Goal: Task Accomplishment & Management: Complete application form

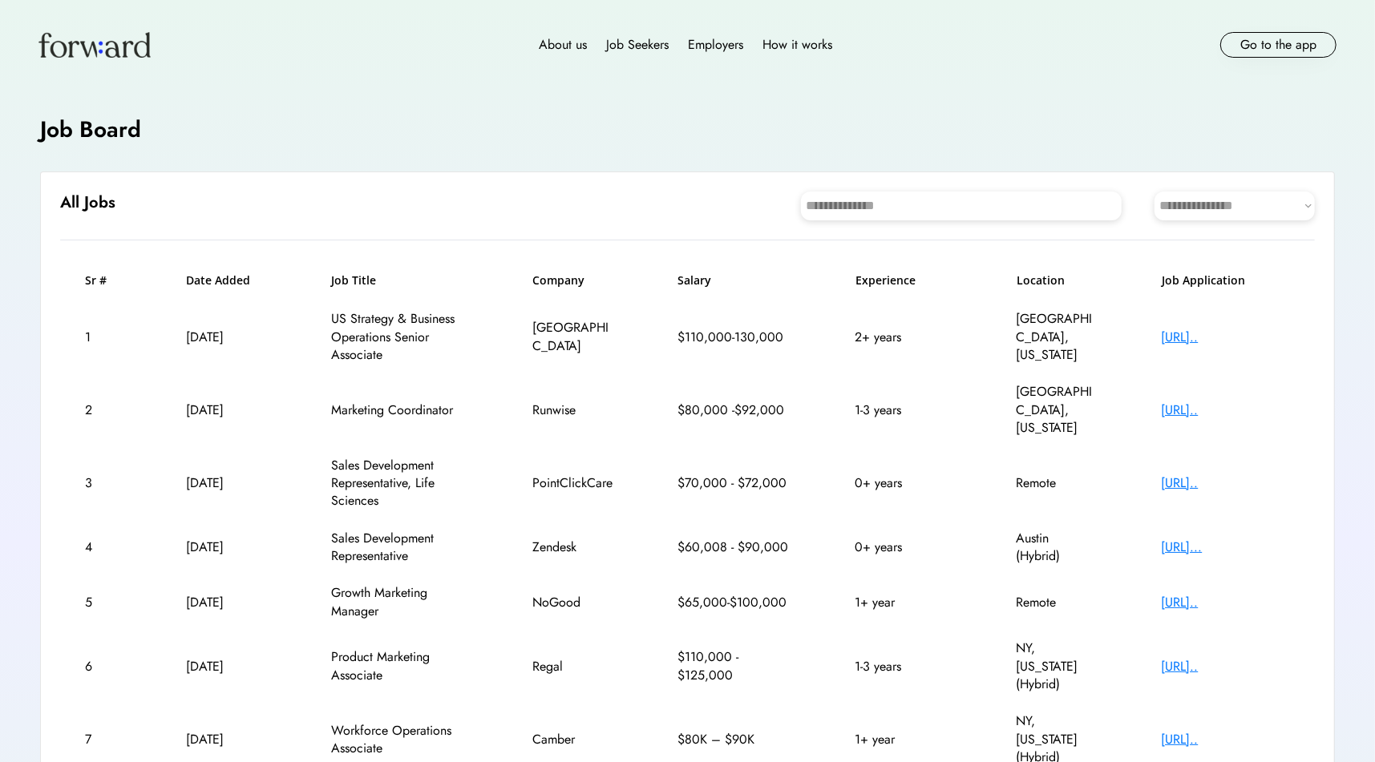
click at [1187, 201] on select "**********" at bounding box center [1234, 206] width 160 height 29
select select "********"
click at [1154, 192] on select "**********" at bounding box center [1234, 206] width 160 height 29
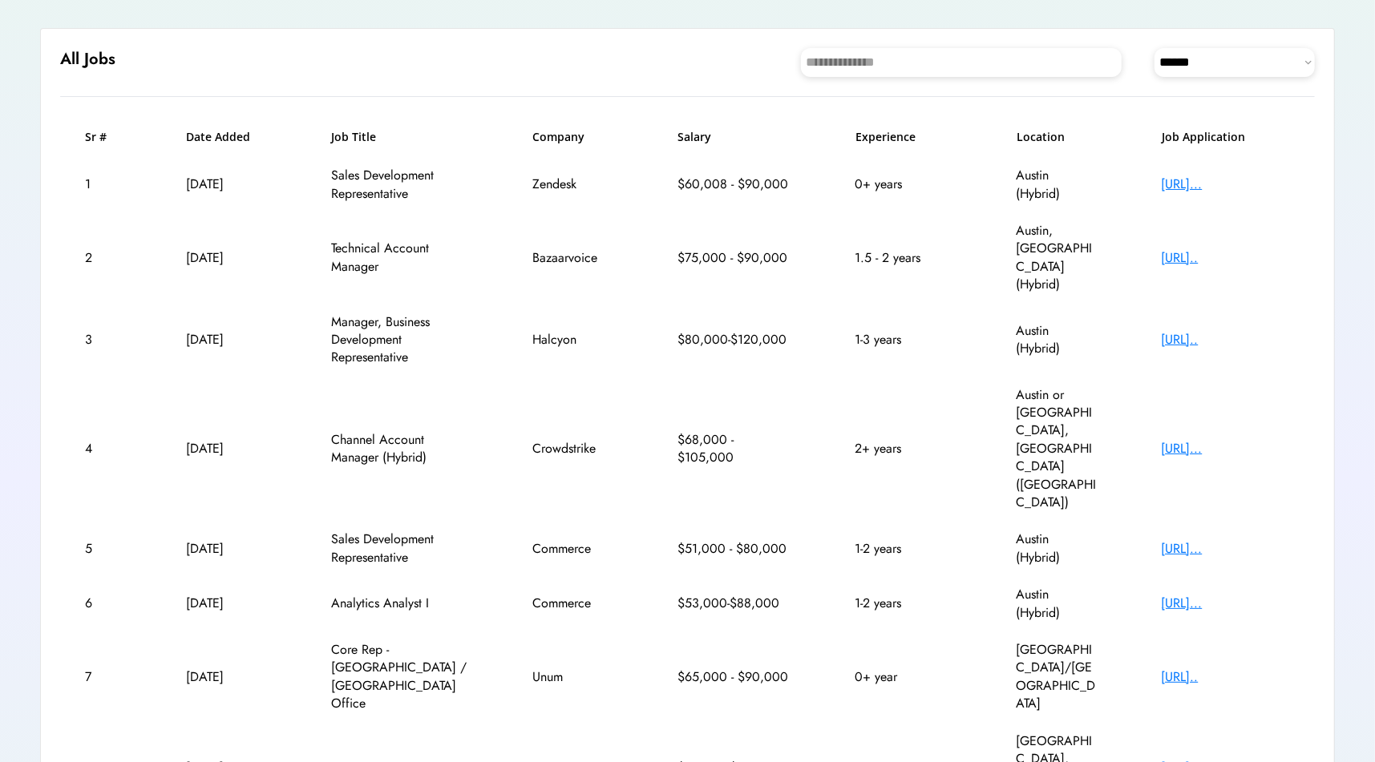
scroll to position [144, 0]
click at [1190, 594] on div "https://bigcommerce...." at bounding box center [1226, 603] width 128 height 18
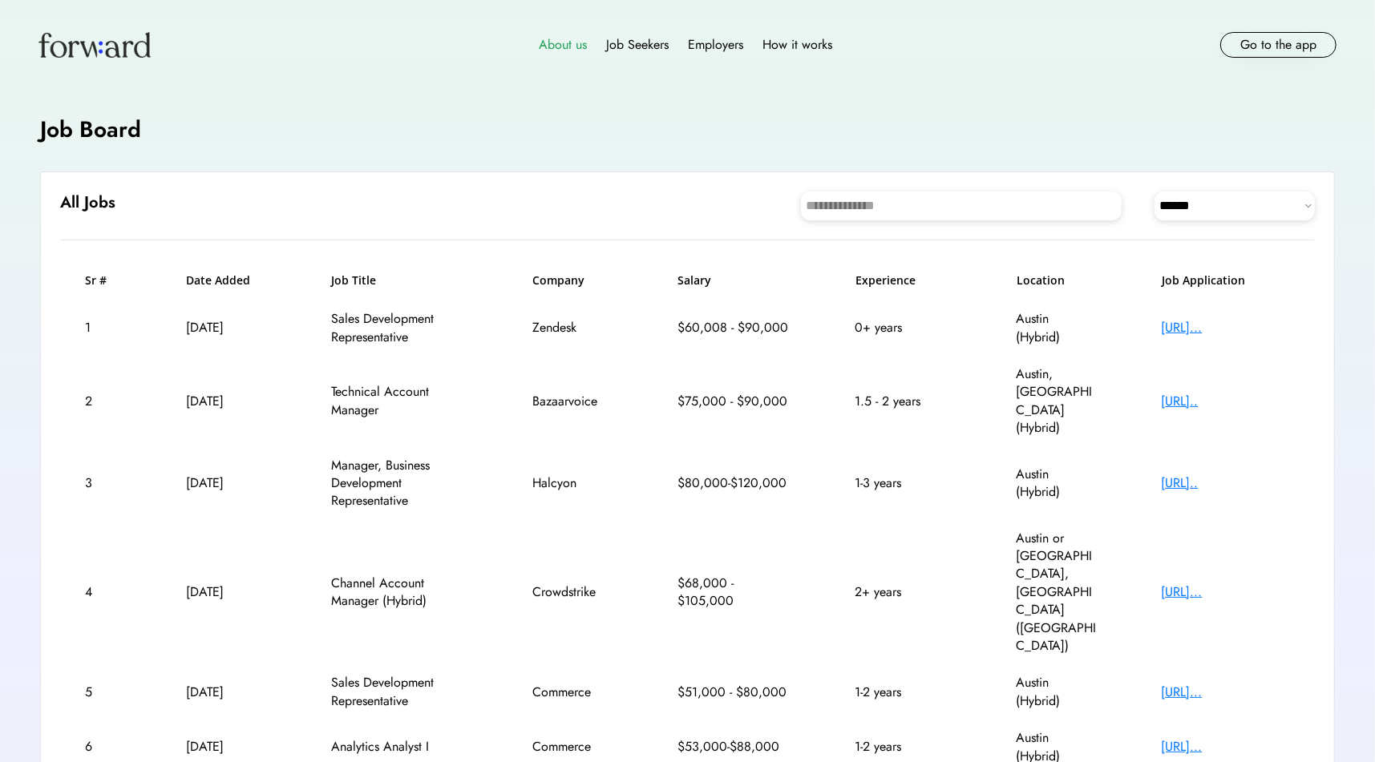
click at [567, 42] on div "About us" at bounding box center [563, 44] width 48 height 19
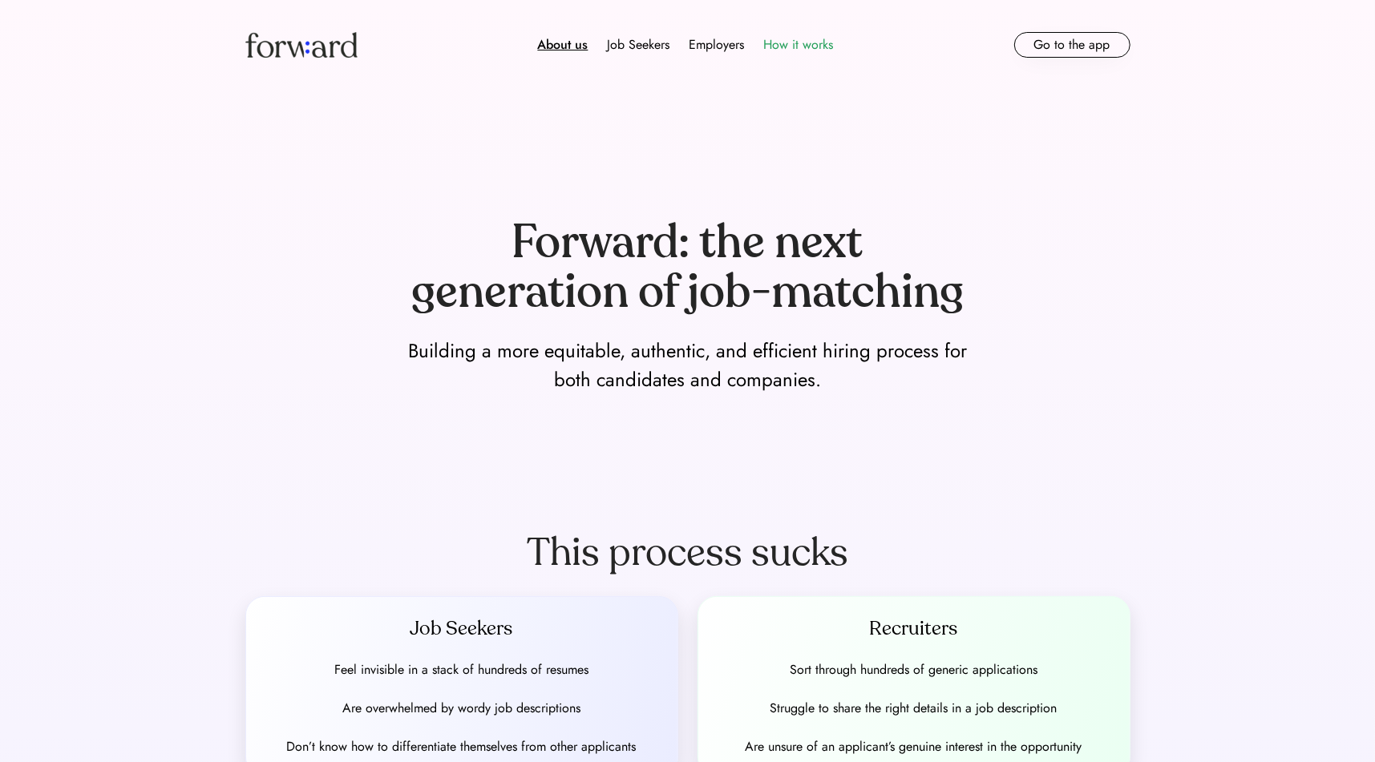
click at [796, 35] on div "How it works" at bounding box center [799, 44] width 70 height 19
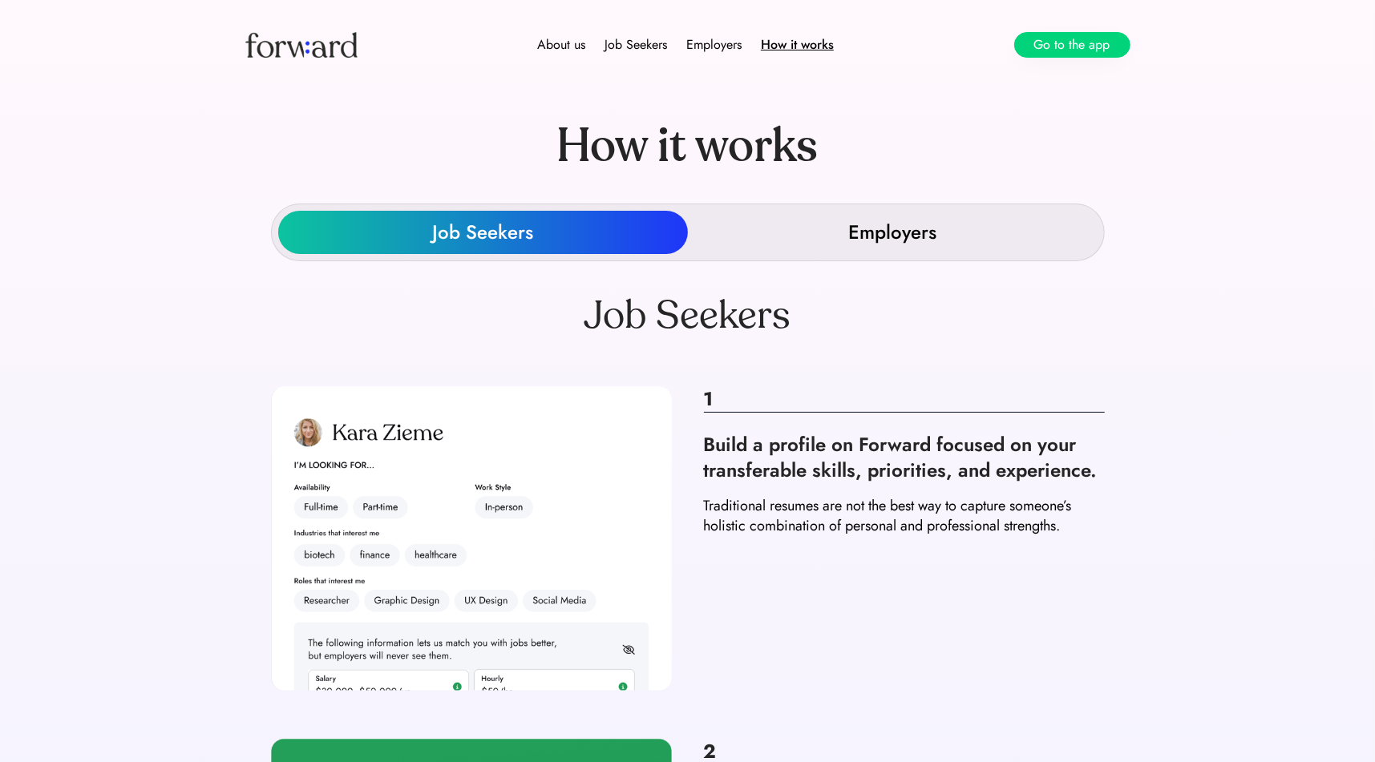
click at [1082, 42] on button "Go to the app" at bounding box center [1072, 45] width 116 height 26
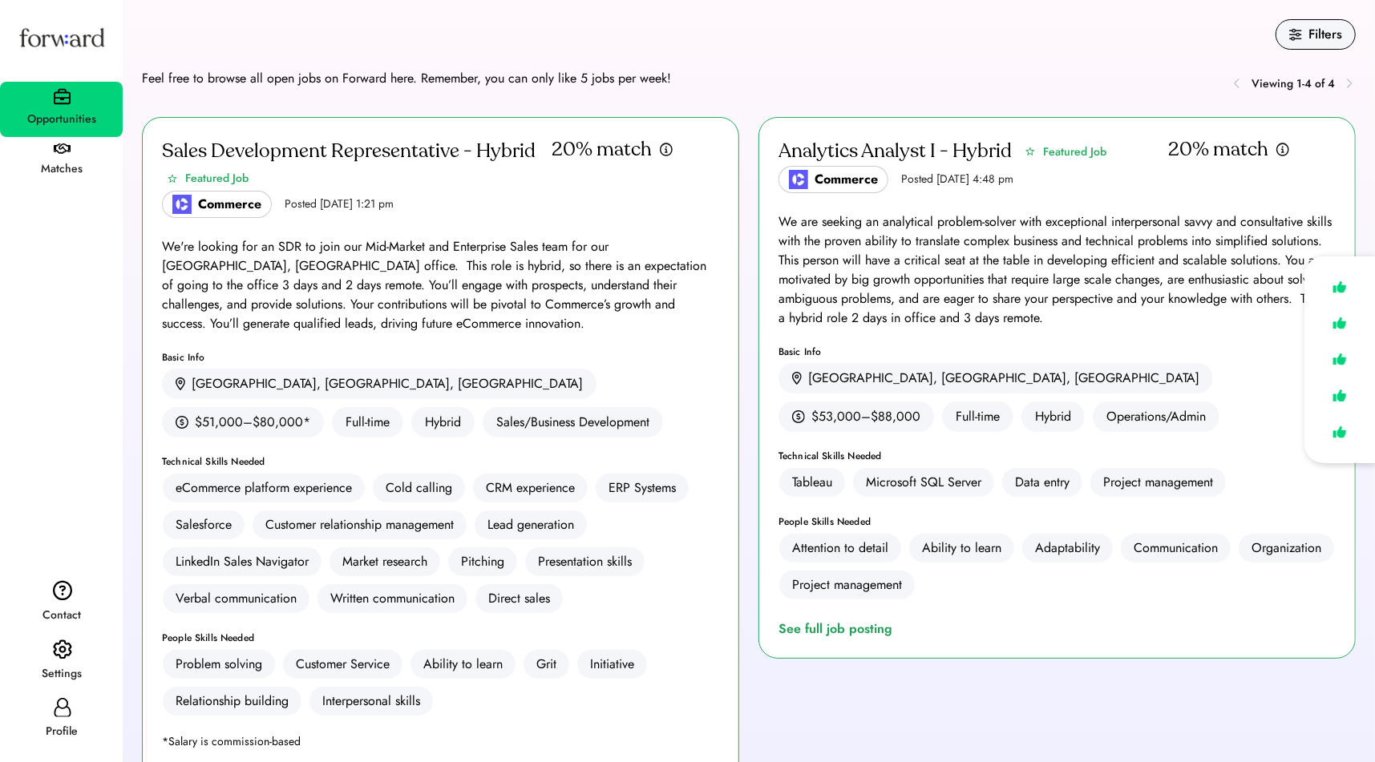
click at [1214, 200] on div "Analytics Analyst I - Hybrid Featured Job Commerce Posted Sep 5, 2025 4:48 pm 2…" at bounding box center [1056, 388] width 597 height 542
click at [499, 358] on div "Basic Info" at bounding box center [440, 358] width 557 height 10
click at [1340, 286] on img at bounding box center [1339, 287] width 22 height 23
click at [1126, 314] on div "We are seeking an analytical problem-solver with exceptional interpersonal savv…" at bounding box center [1056, 269] width 557 height 115
click at [871, 621] on div "See full job posting" at bounding box center [838, 629] width 120 height 19
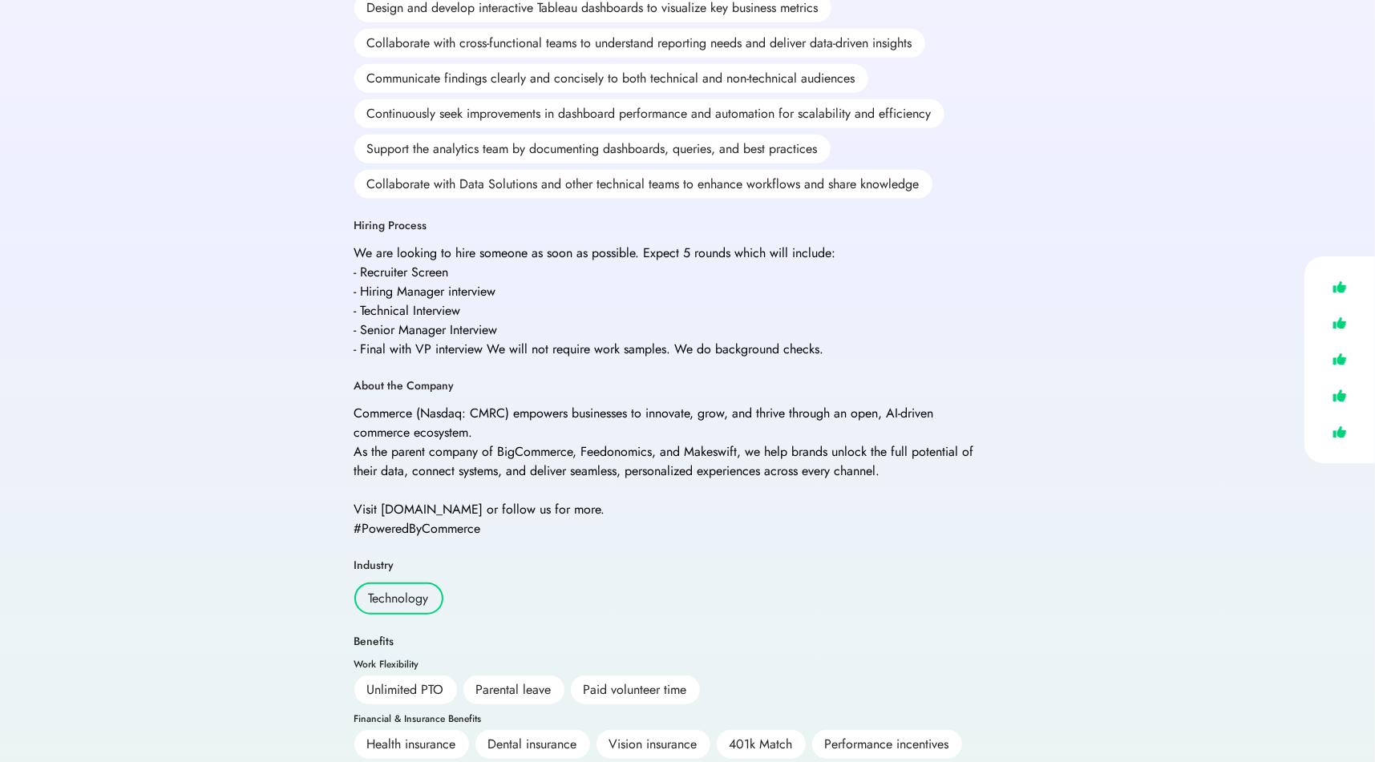
scroll to position [759, 0]
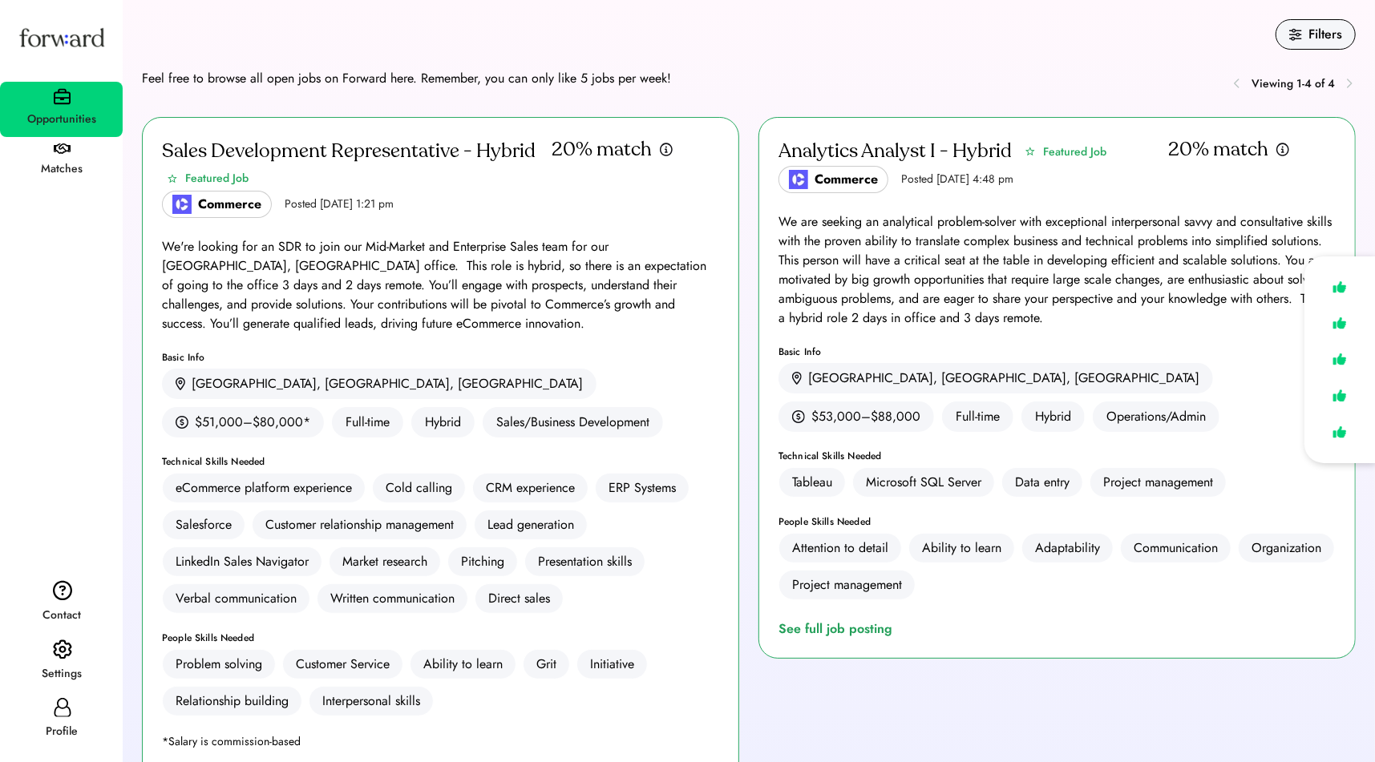
click at [67, 160] on div "Matches" at bounding box center [62, 169] width 121 height 19
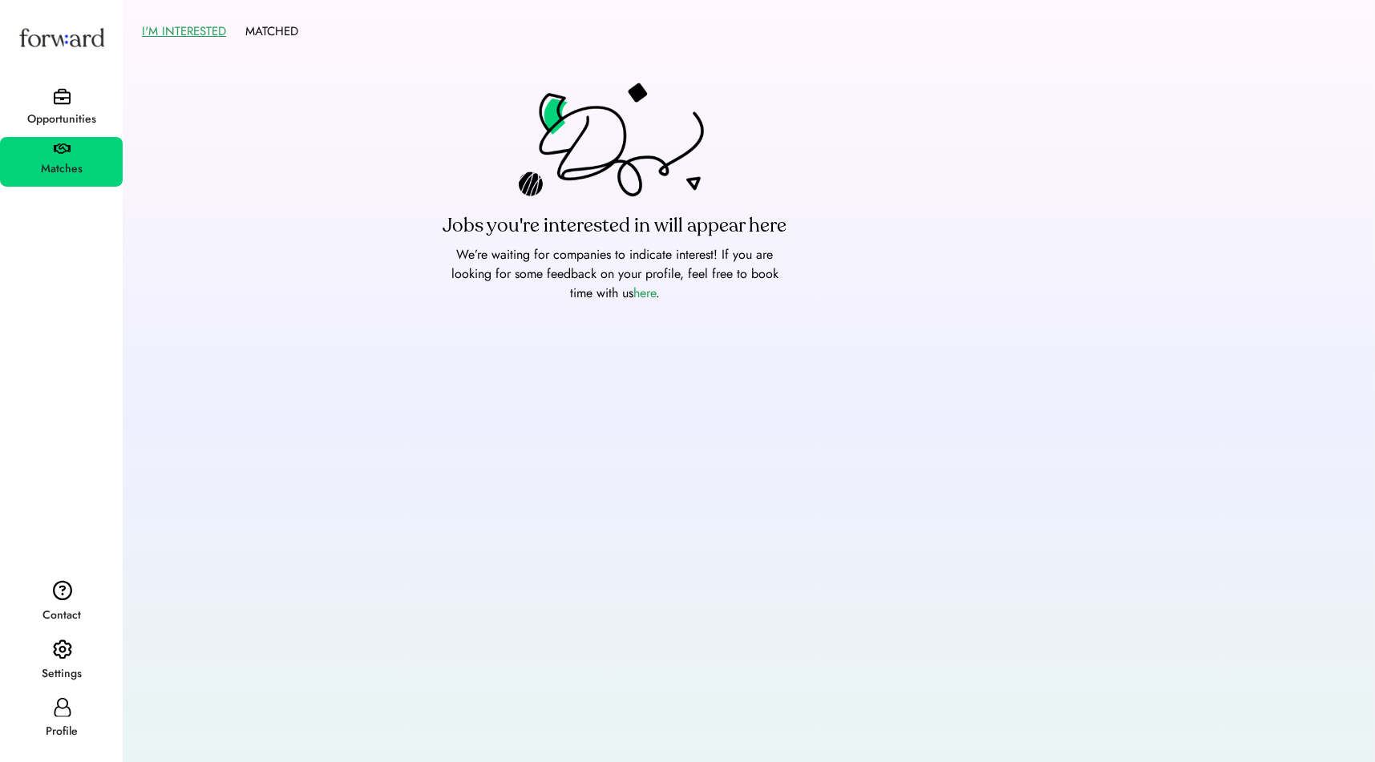
click at [46, 114] on div "Opportunities" at bounding box center [62, 119] width 121 height 19
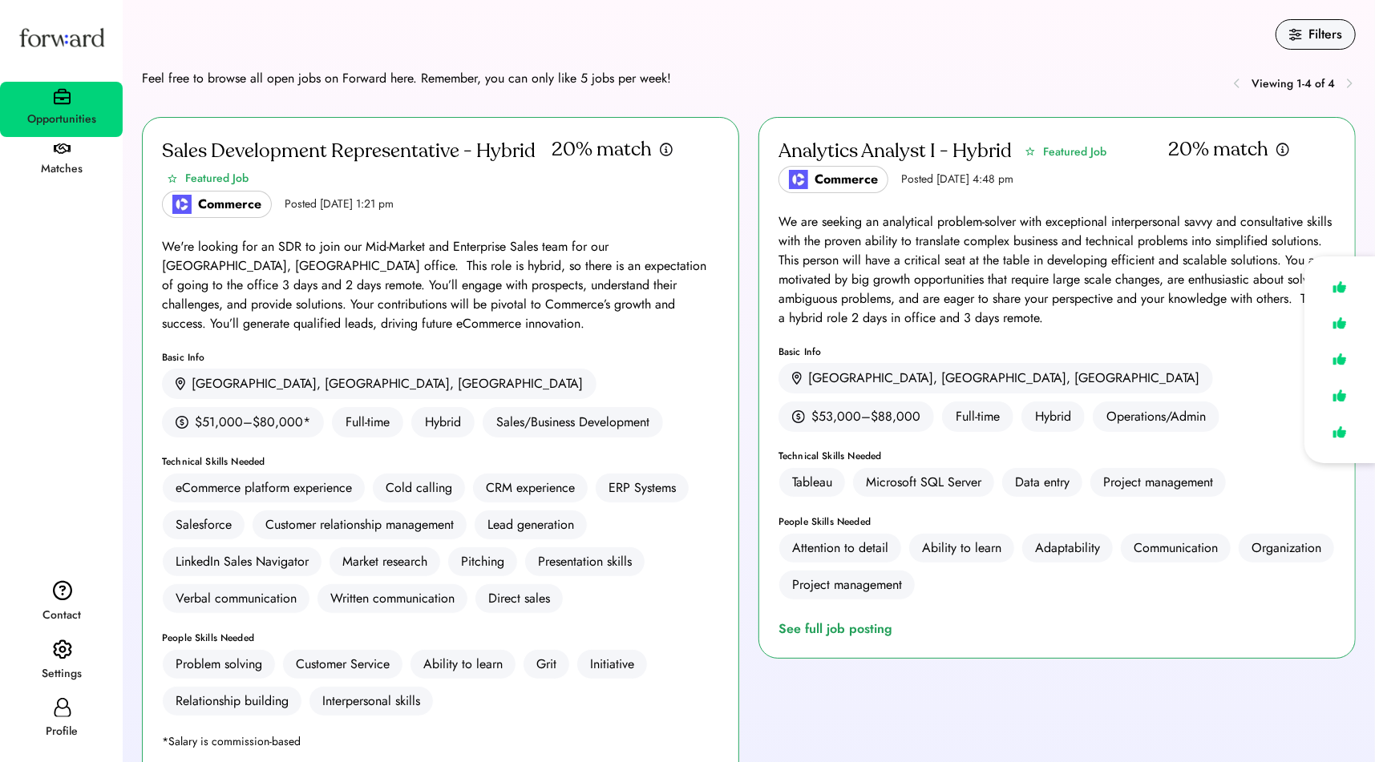
click at [72, 710] on div "Profile" at bounding box center [61, 721] width 123 height 58
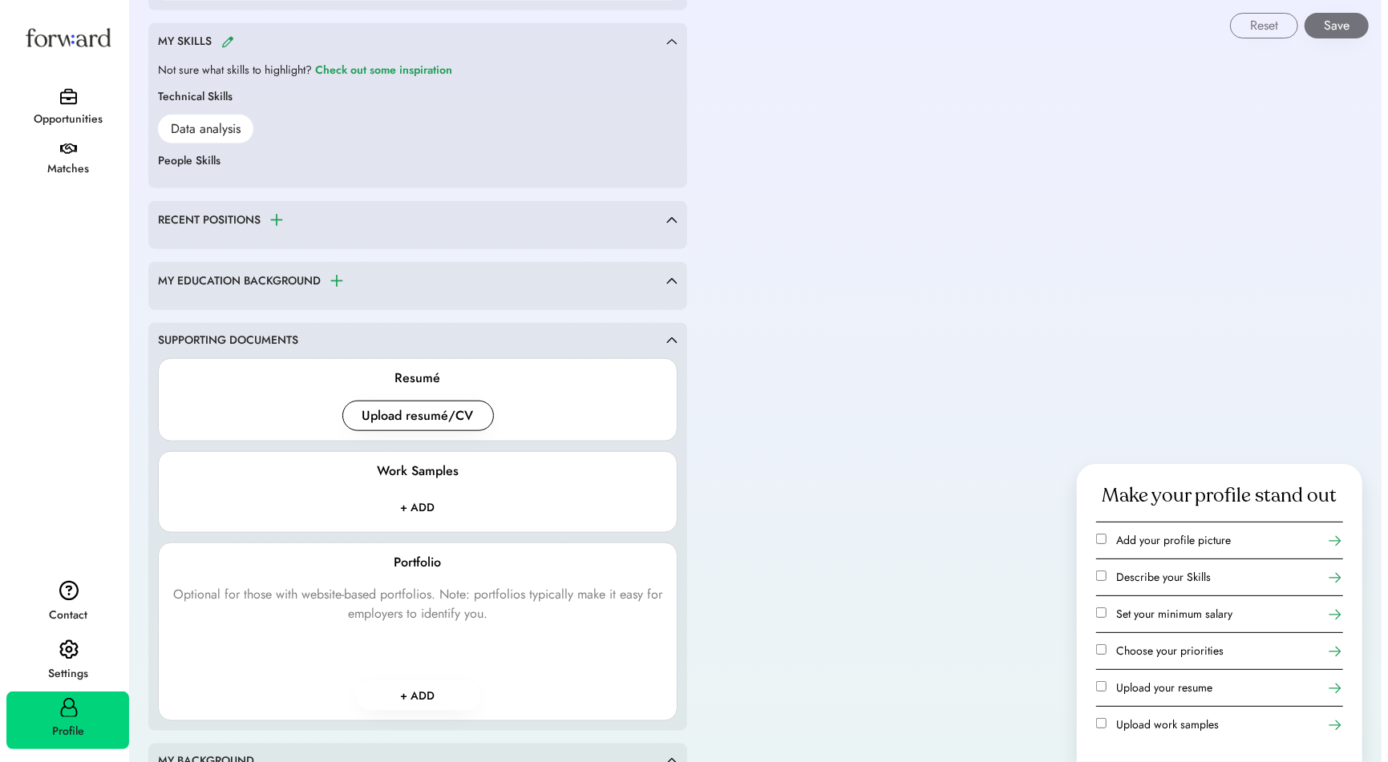
scroll to position [1114, 0]
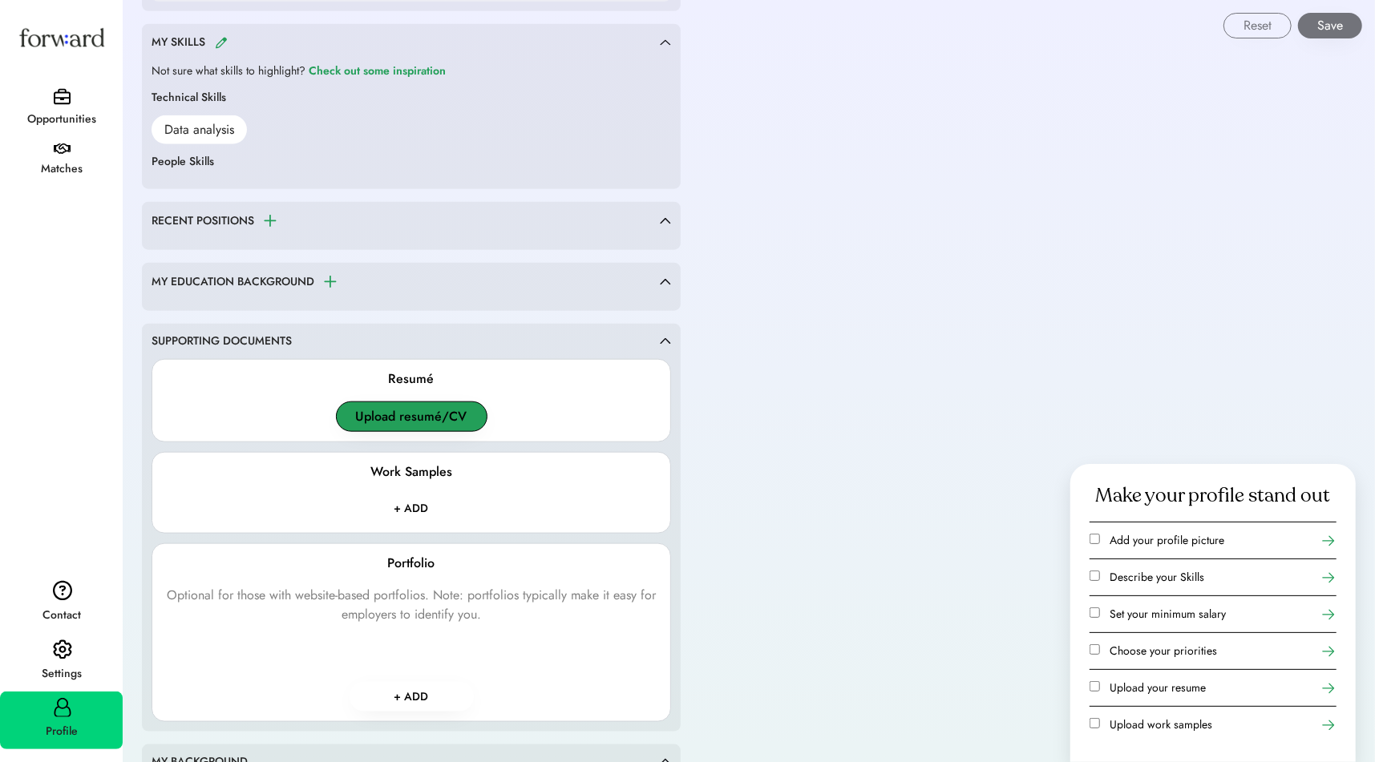
click at [465, 418] on button "Upload resumé/CV" at bounding box center [412, 417] width 152 height 30
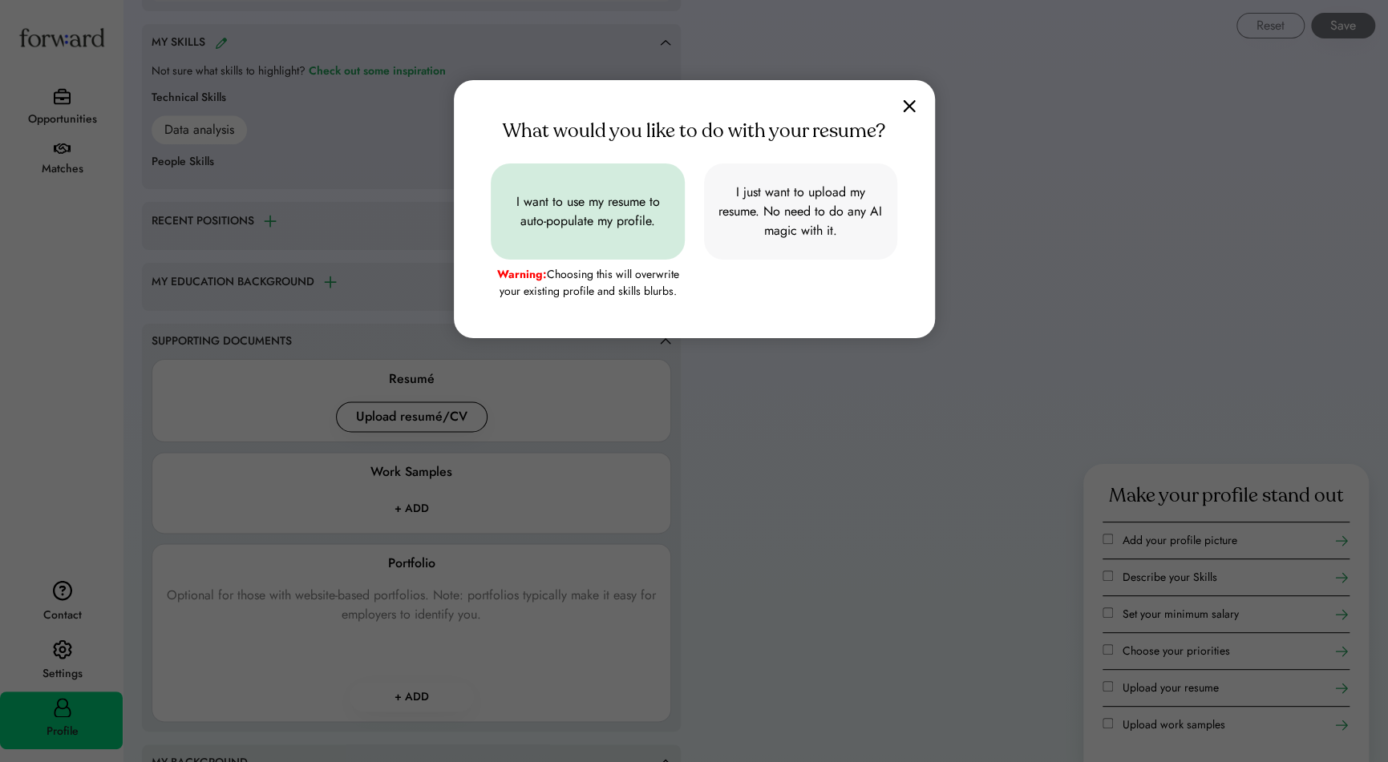
click at [623, 189] on button "I want to use my resume to auto-populate my profile." at bounding box center [587, 212] width 193 height 96
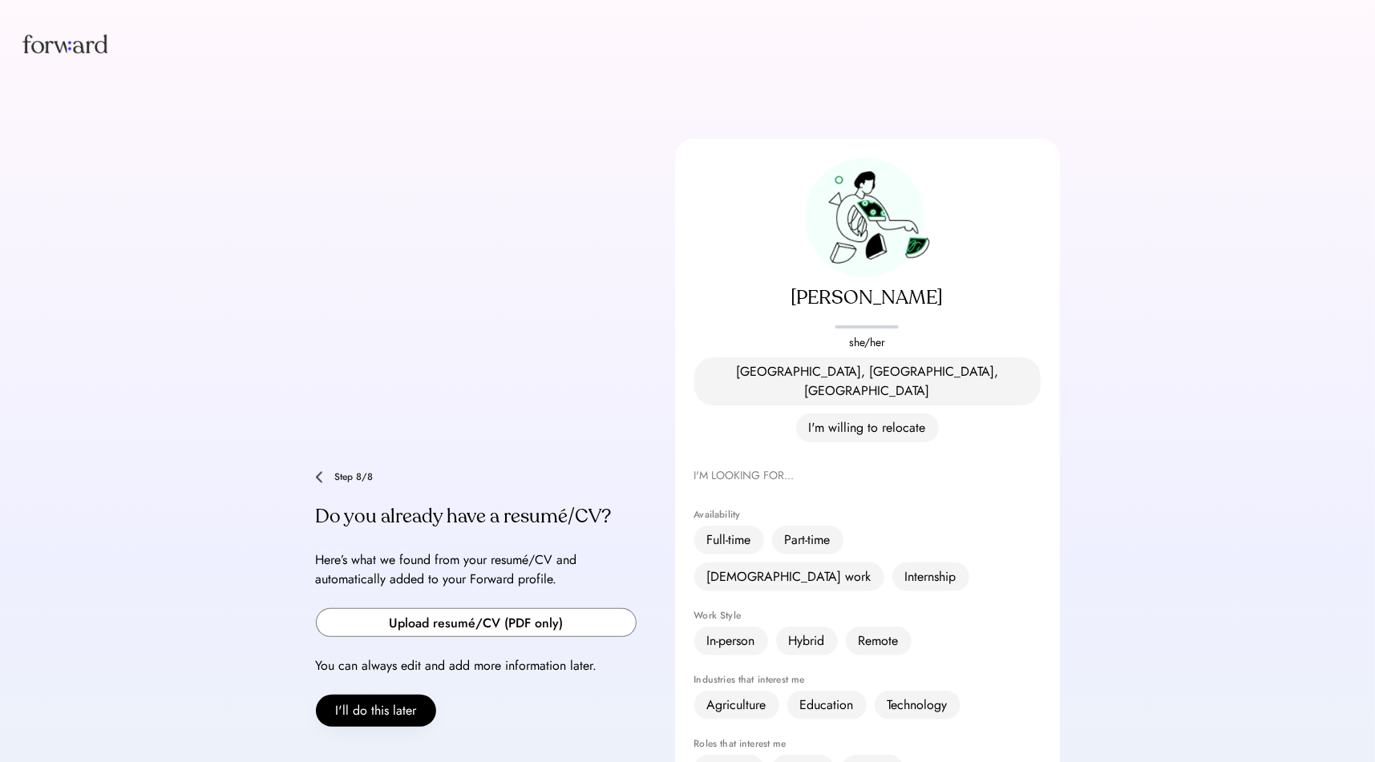
click at [519, 609] on input "file" at bounding box center [476, 622] width 319 height 27
type input "**********"
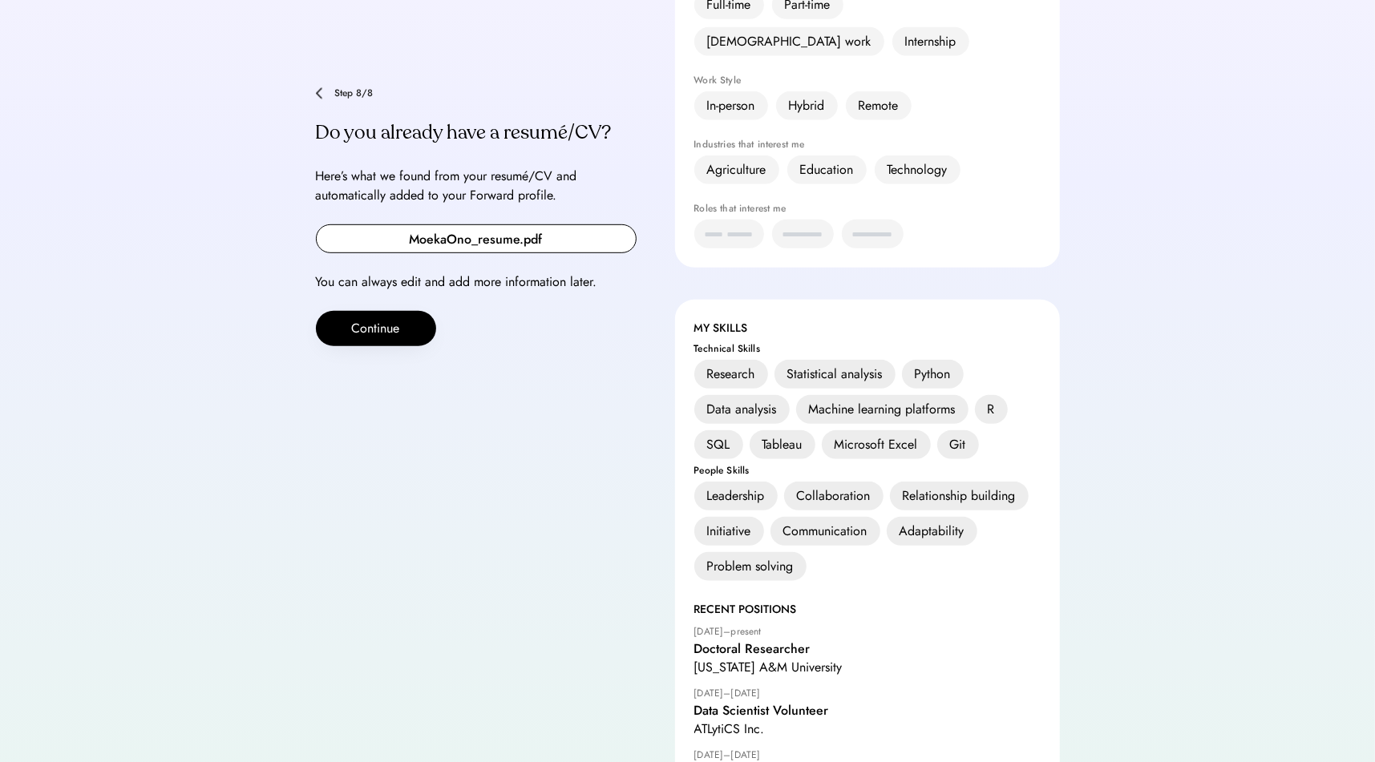
scroll to position [535, 0]
click at [390, 312] on button "Continue" at bounding box center [376, 329] width 120 height 35
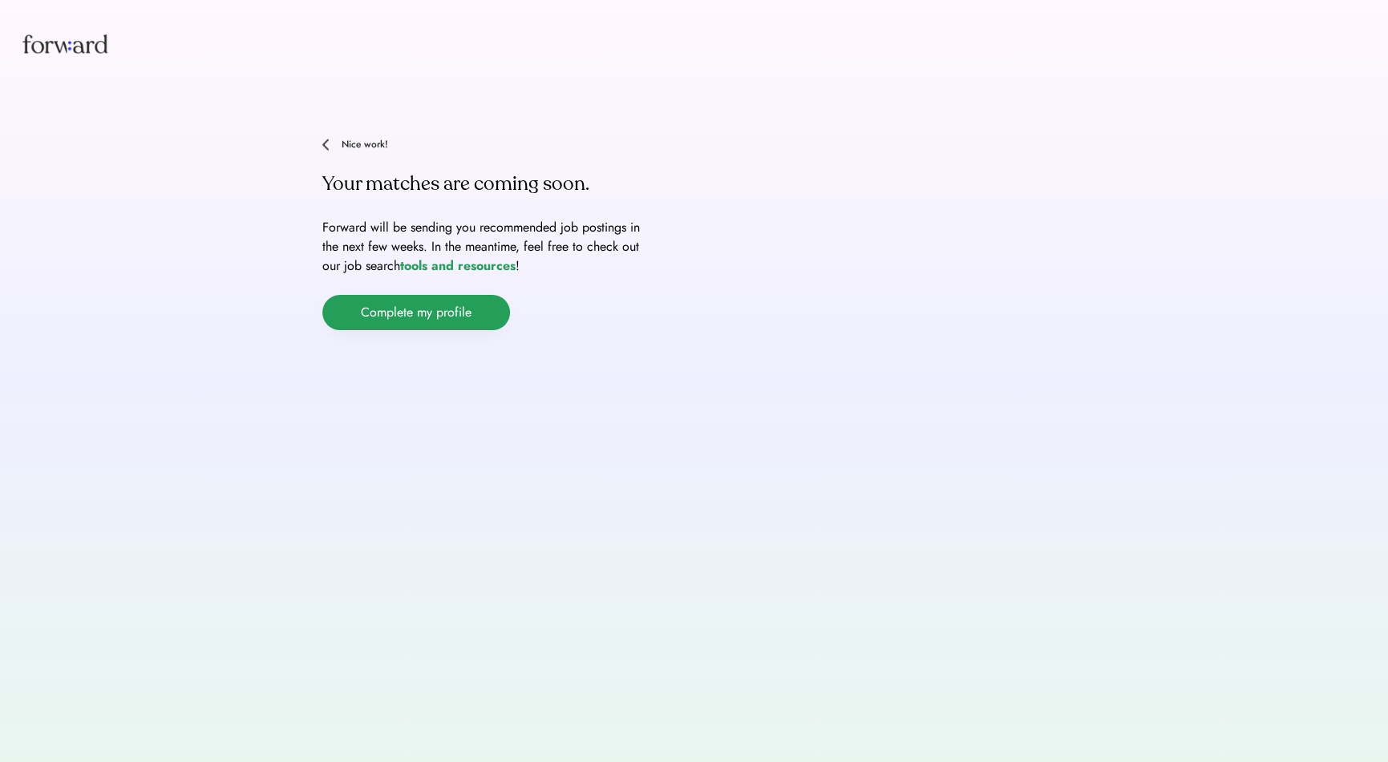
click at [451, 316] on button "Complete my profile" at bounding box center [416, 312] width 188 height 35
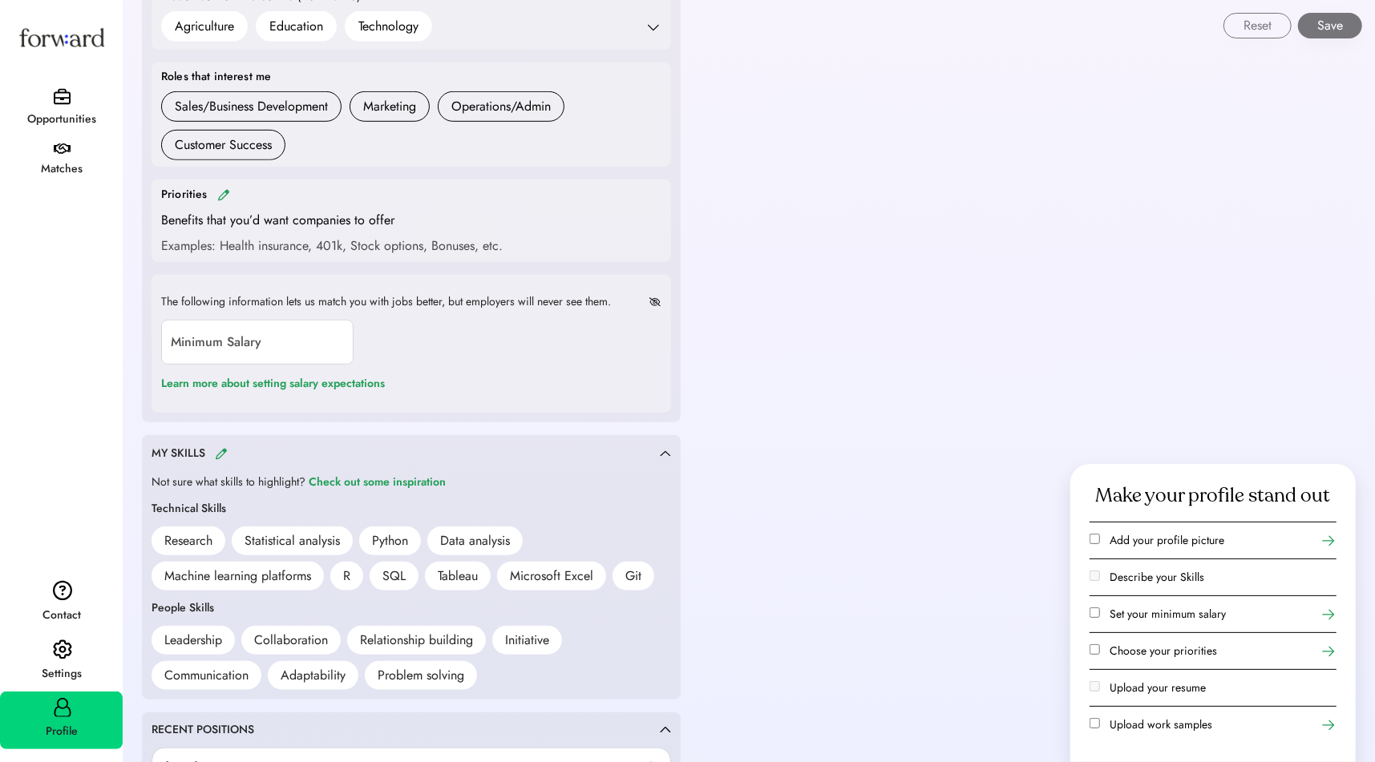
scroll to position [702, 0]
click at [330, 353] on input "input" at bounding box center [257, 343] width 192 height 45
type input "*******"
click at [684, 431] on div "**********" at bounding box center [411, 723] width 577 height 2851
click at [1329, 648] on icon at bounding box center [1328, 652] width 16 height 16
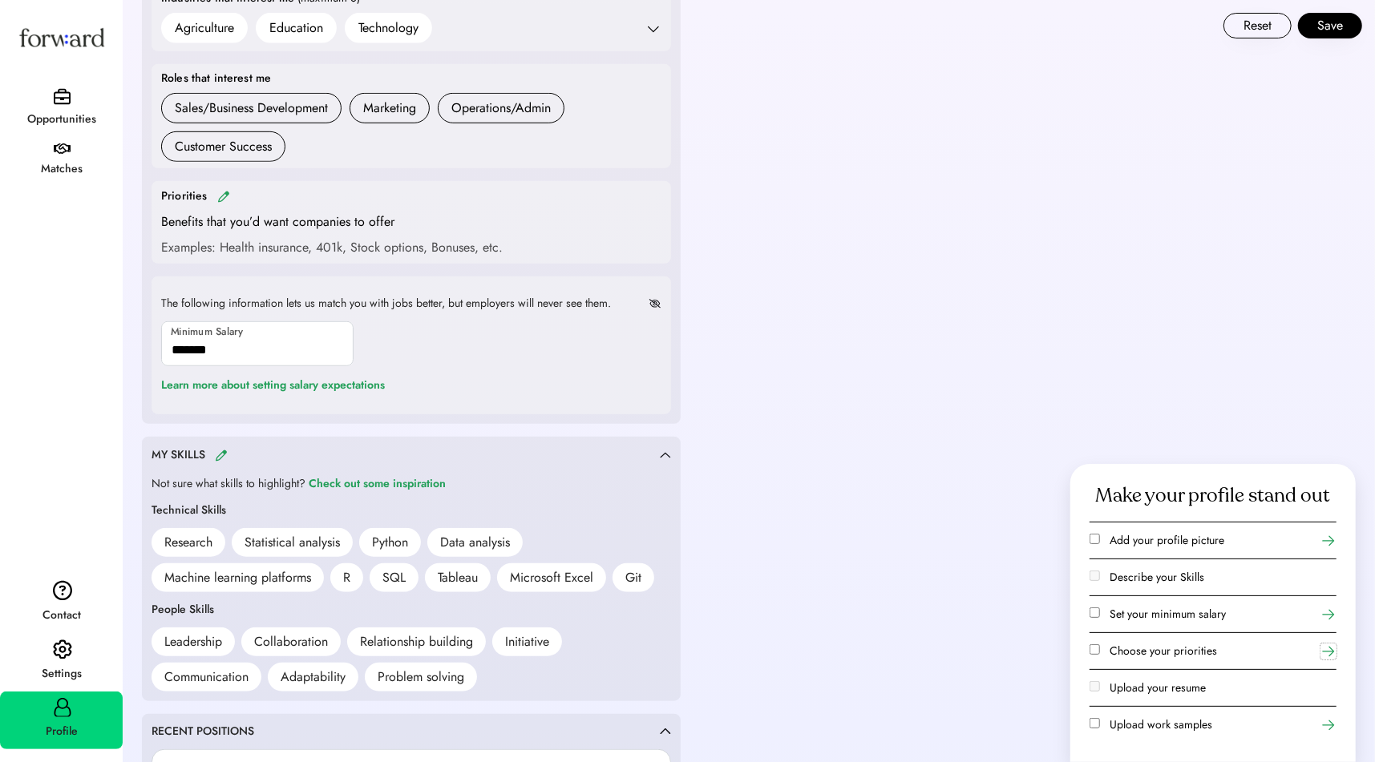
scroll to position [882, 0]
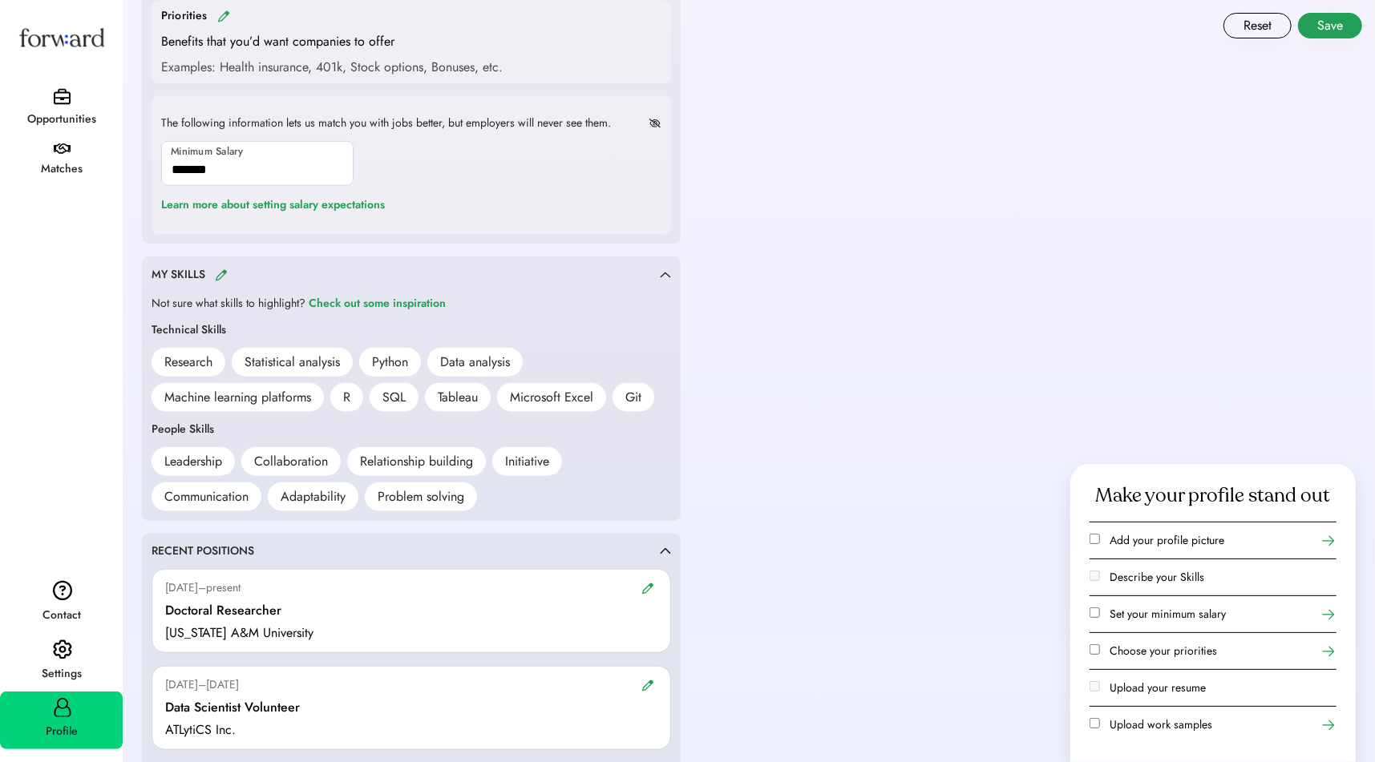
click at [1360, 30] on button "Save" at bounding box center [1330, 26] width 64 height 26
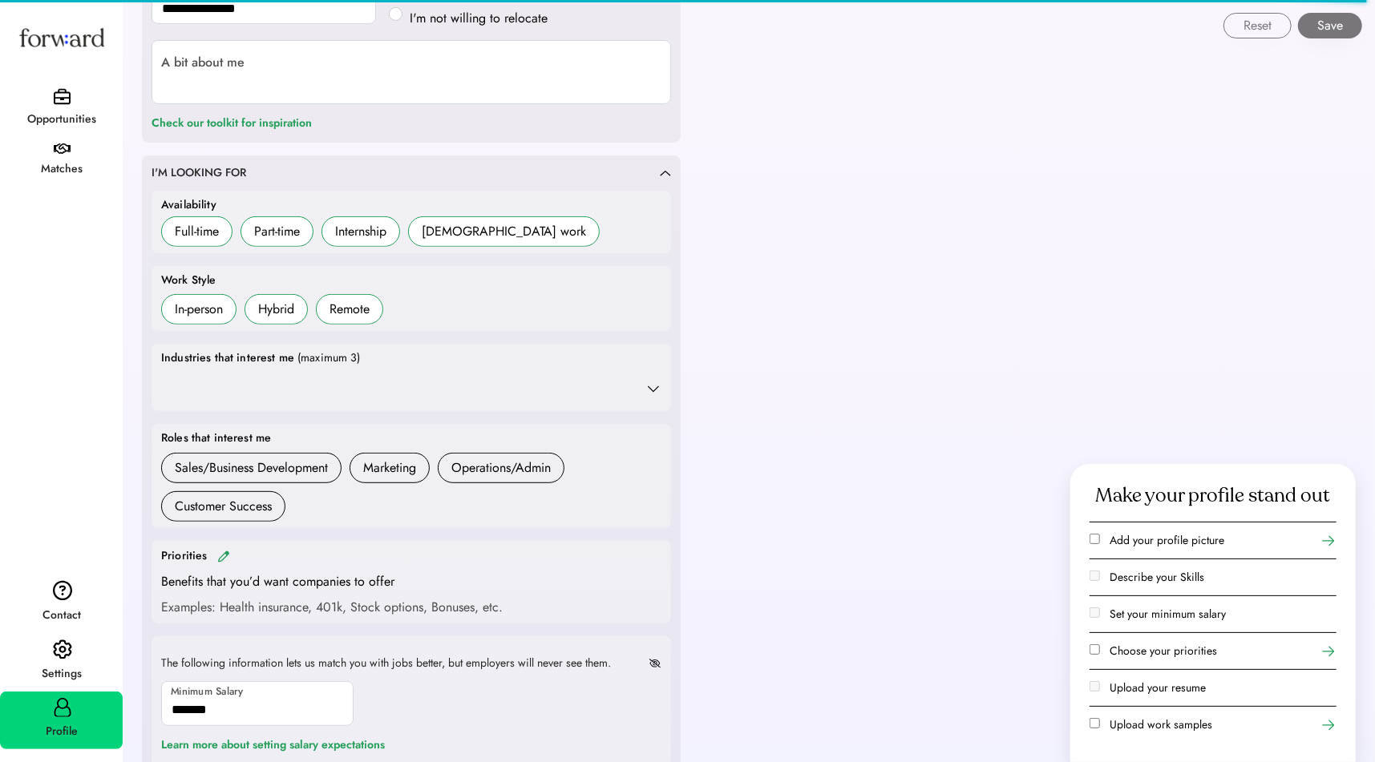
scroll to position [0, 0]
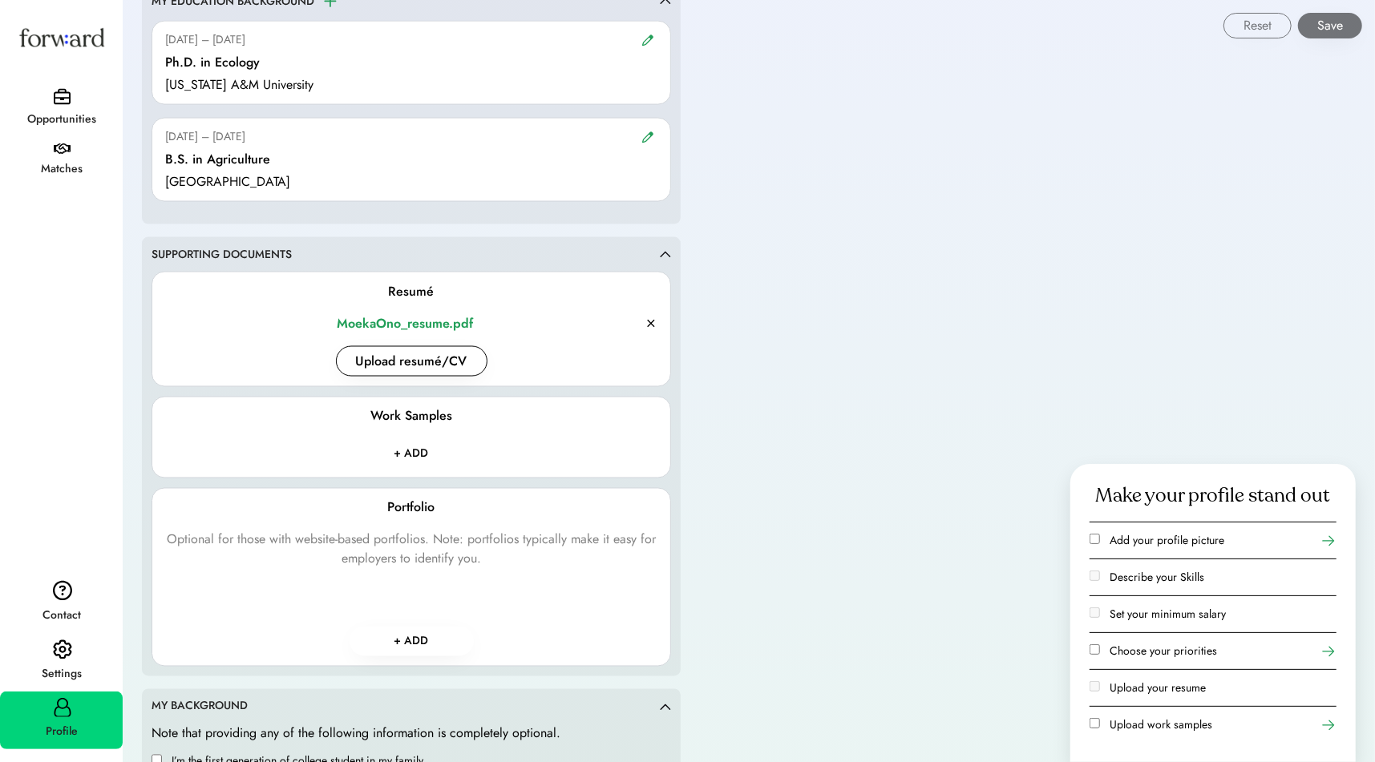
scroll to position [1798, 0]
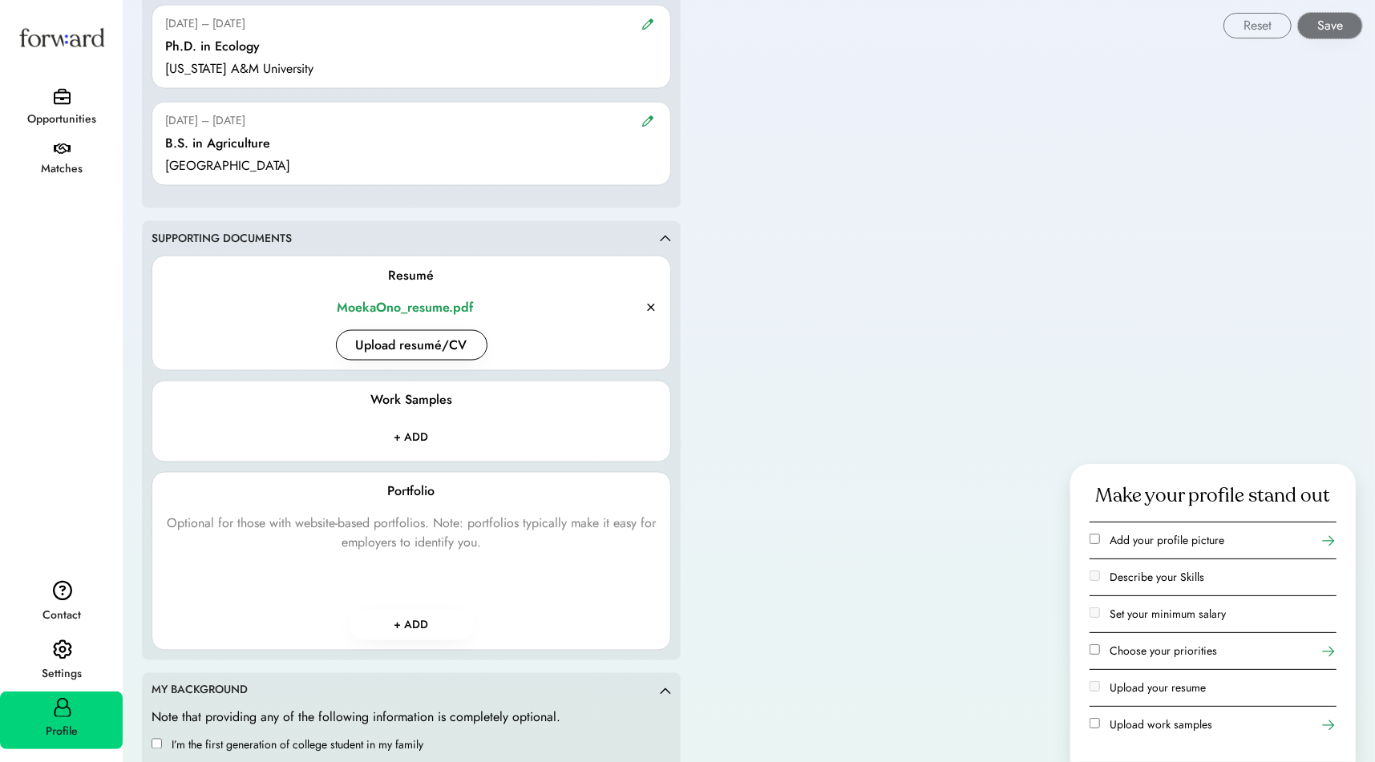
click at [1333, 32] on button "Save" at bounding box center [1330, 26] width 64 height 26
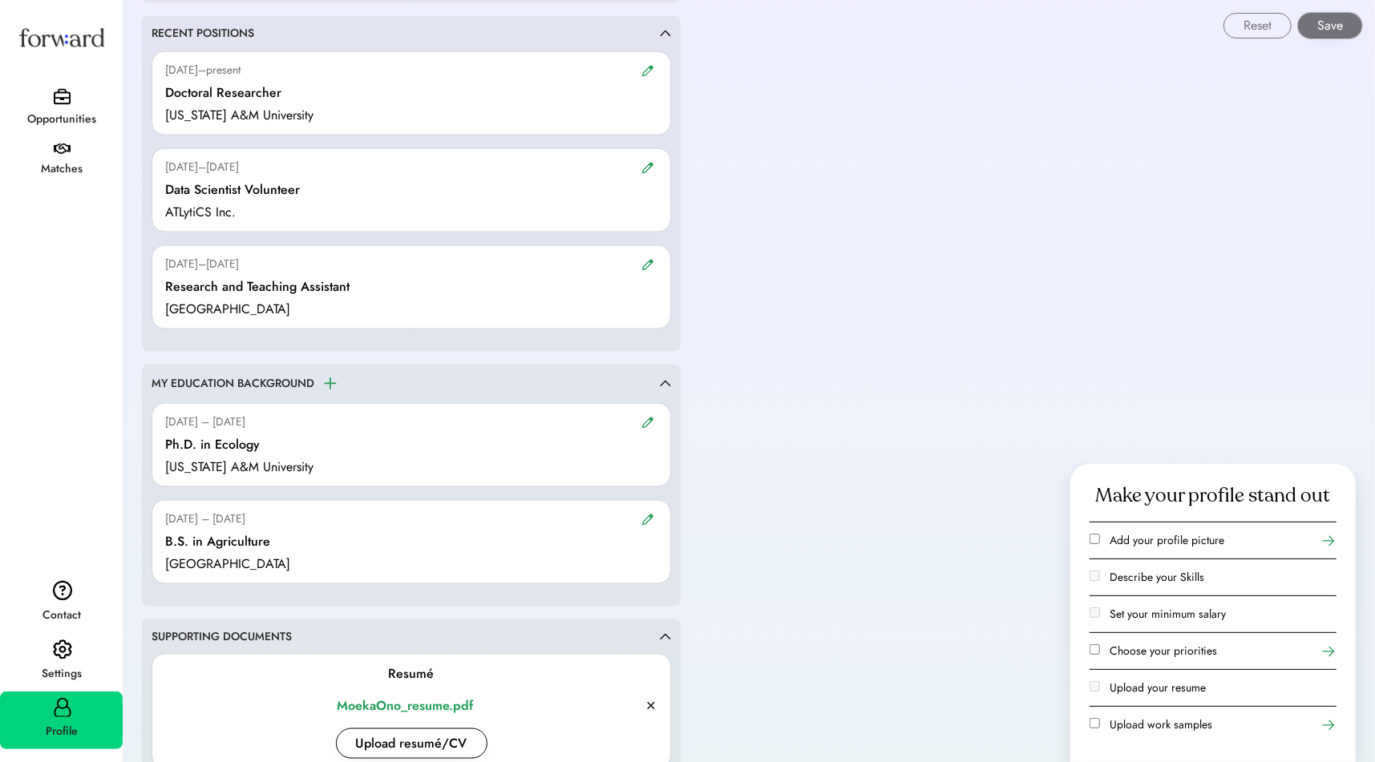
scroll to position [1393, 0]
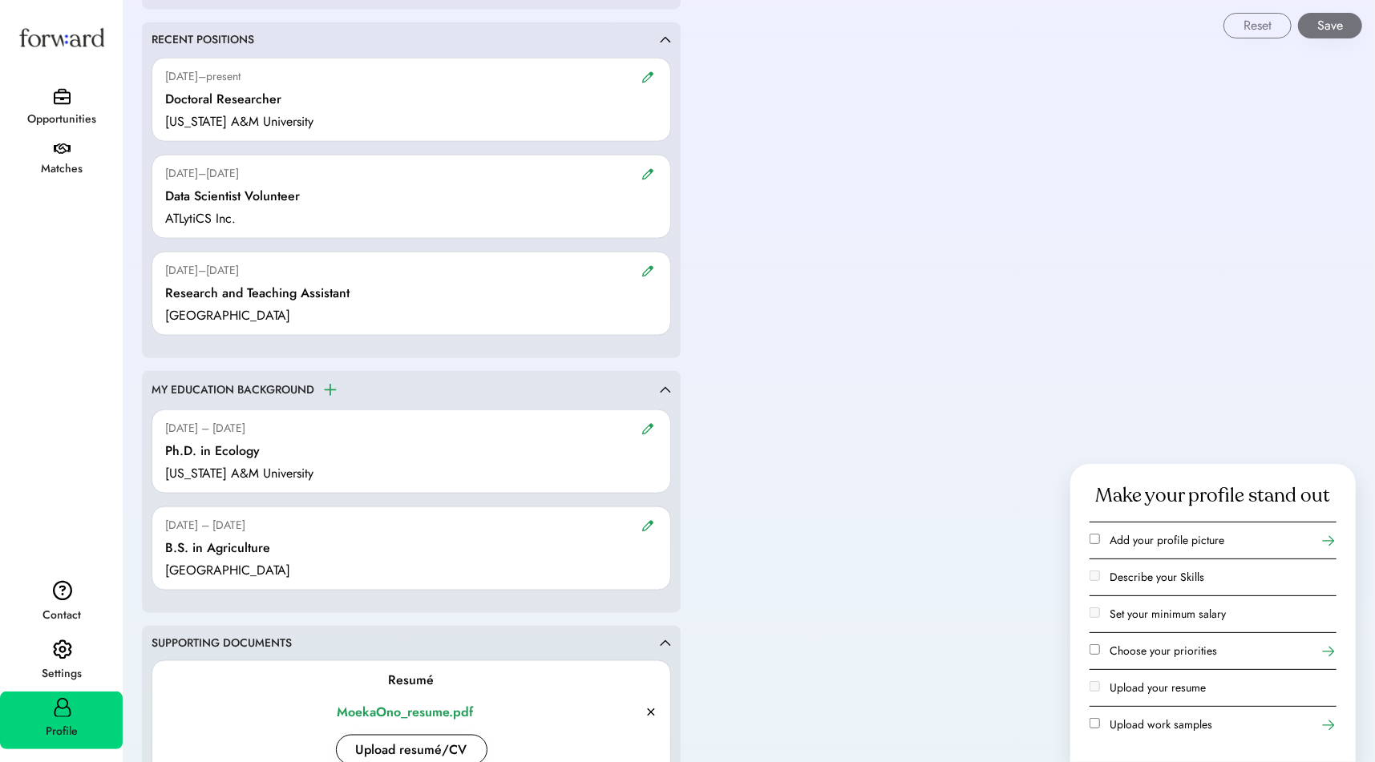
click at [67, 160] on div "Matches" at bounding box center [62, 169] width 121 height 19
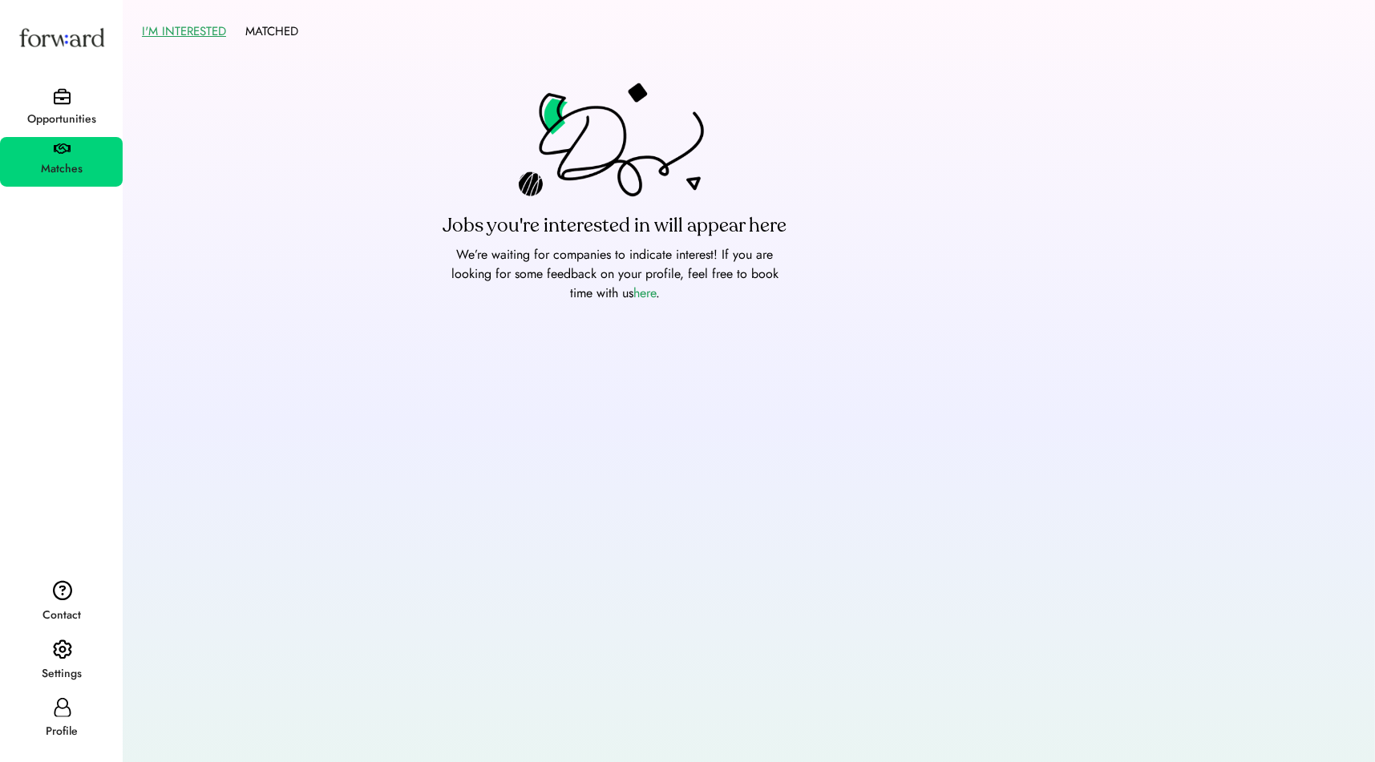
click at [69, 110] on div "Opportunities" at bounding box center [62, 119] width 121 height 19
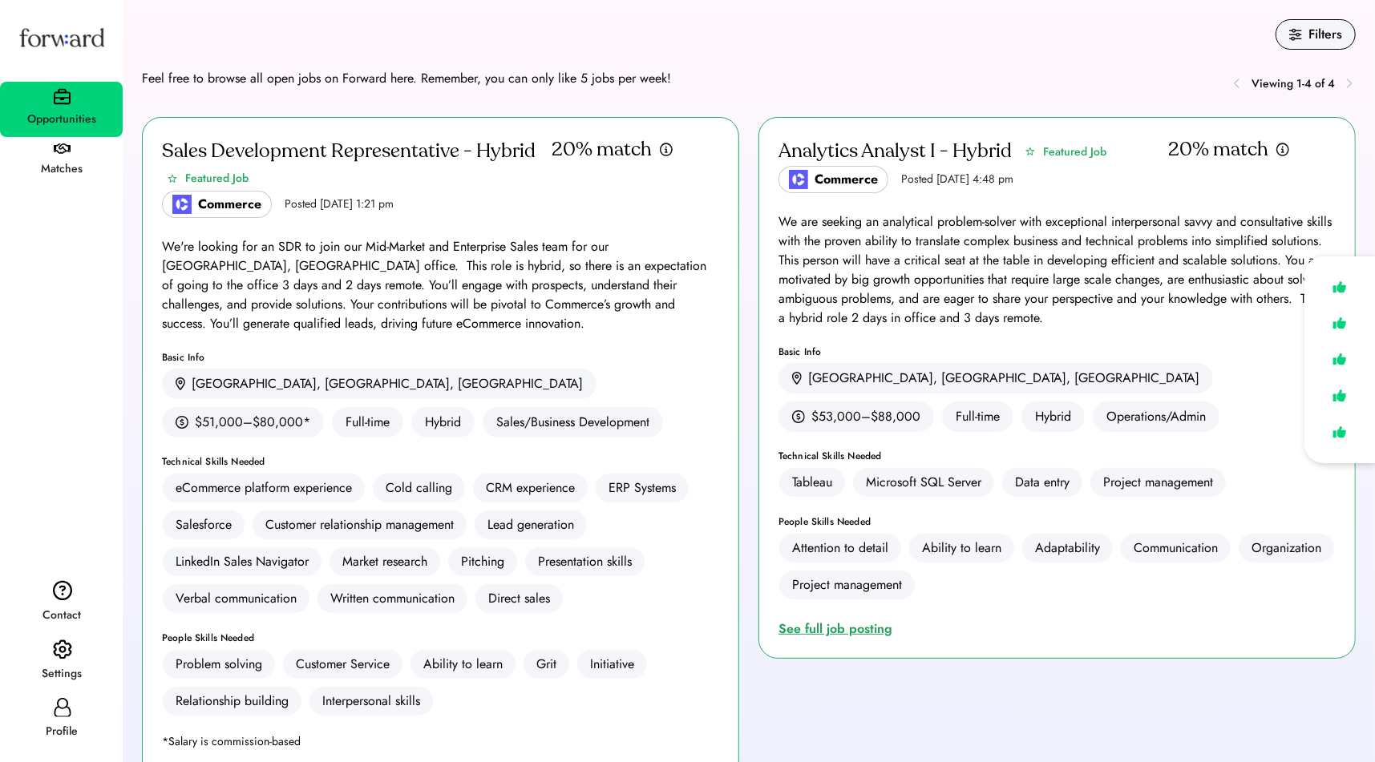
click at [832, 632] on div "See full job posting" at bounding box center [838, 629] width 120 height 19
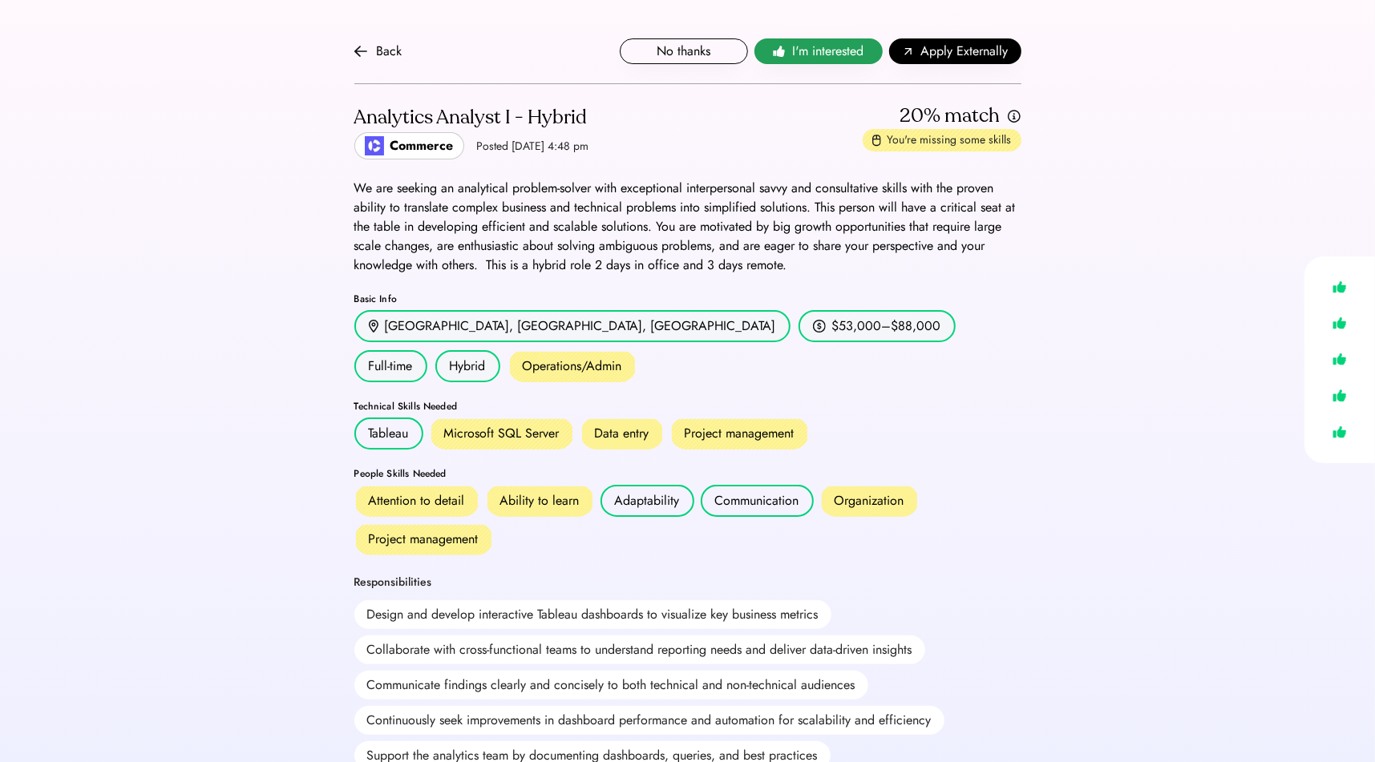
click at [811, 43] on span "I'm interested" at bounding box center [827, 51] width 71 height 19
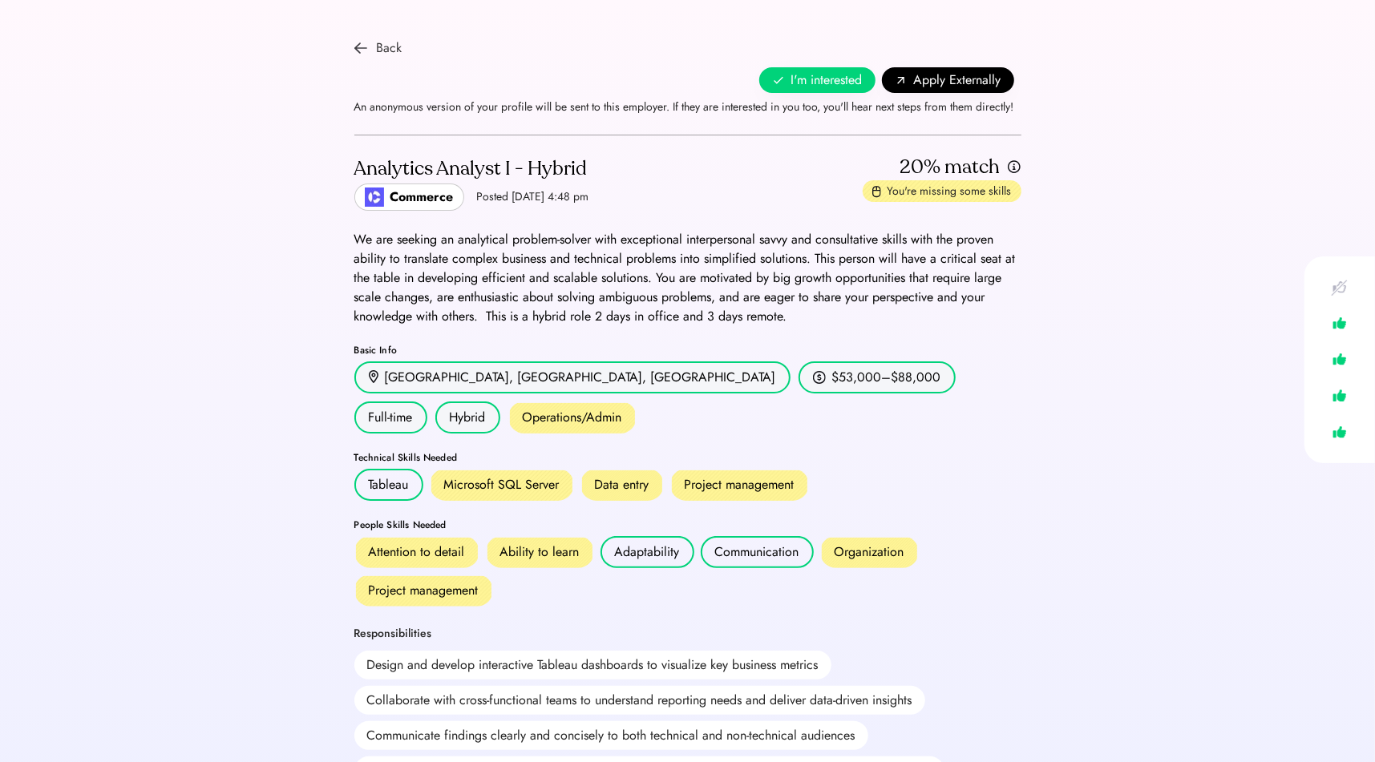
click at [354, 42] on img at bounding box center [360, 48] width 13 height 13
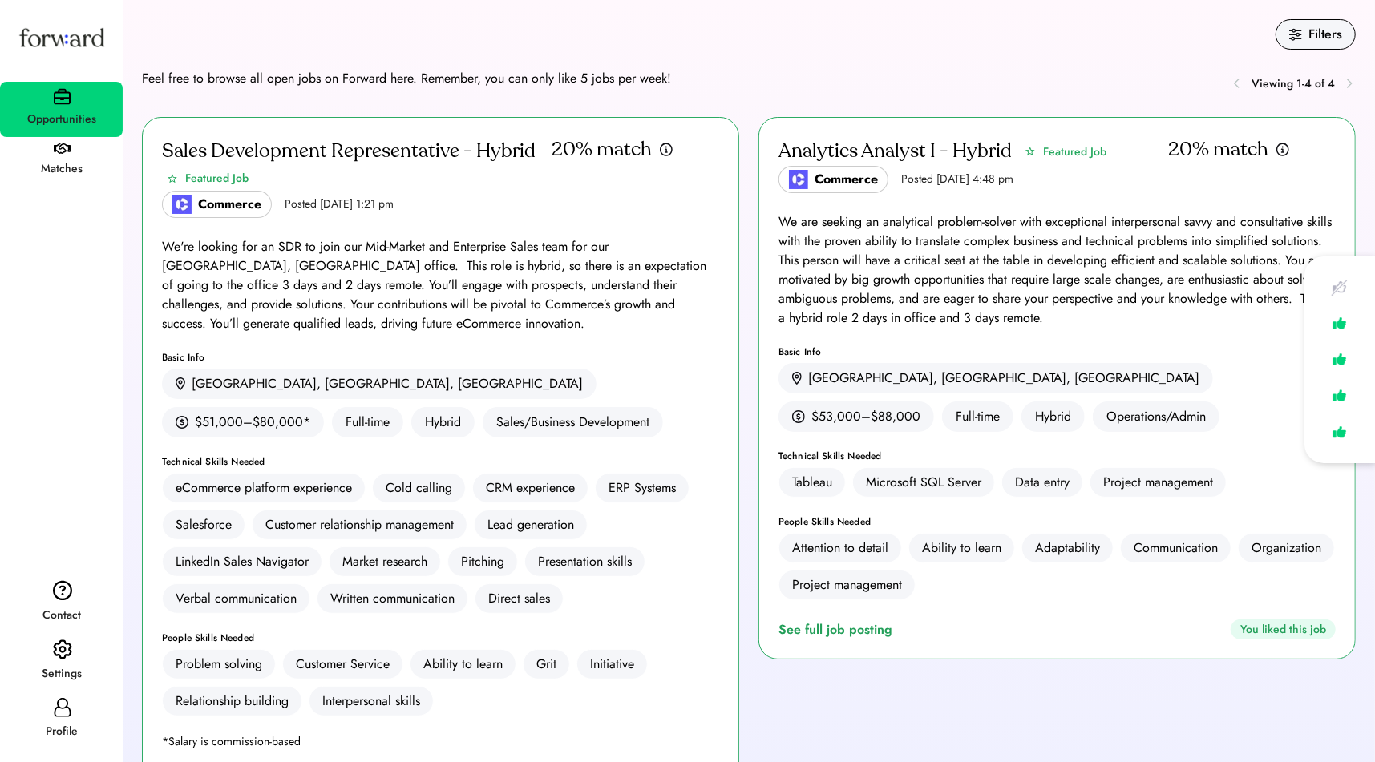
click at [47, 725] on div "Profile" at bounding box center [62, 731] width 121 height 19
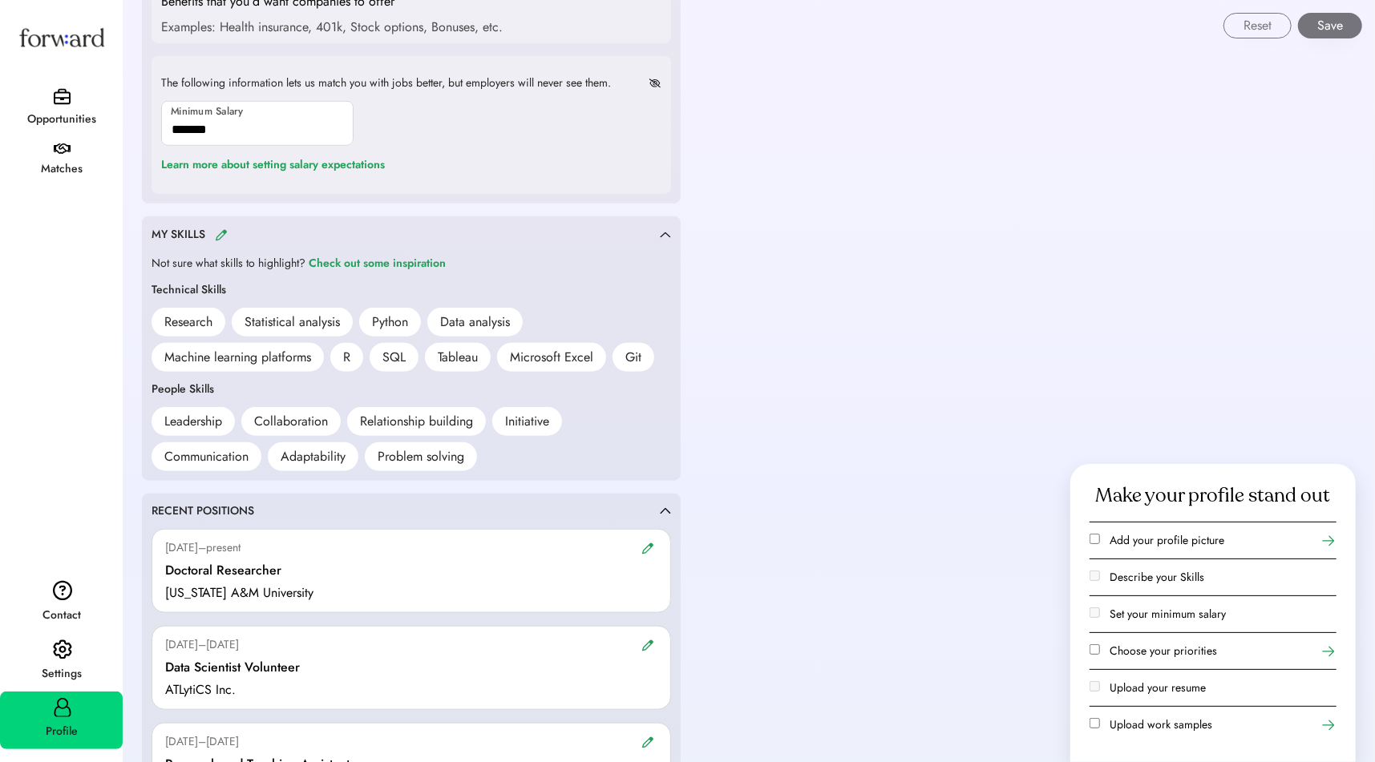
scroll to position [925, 0]
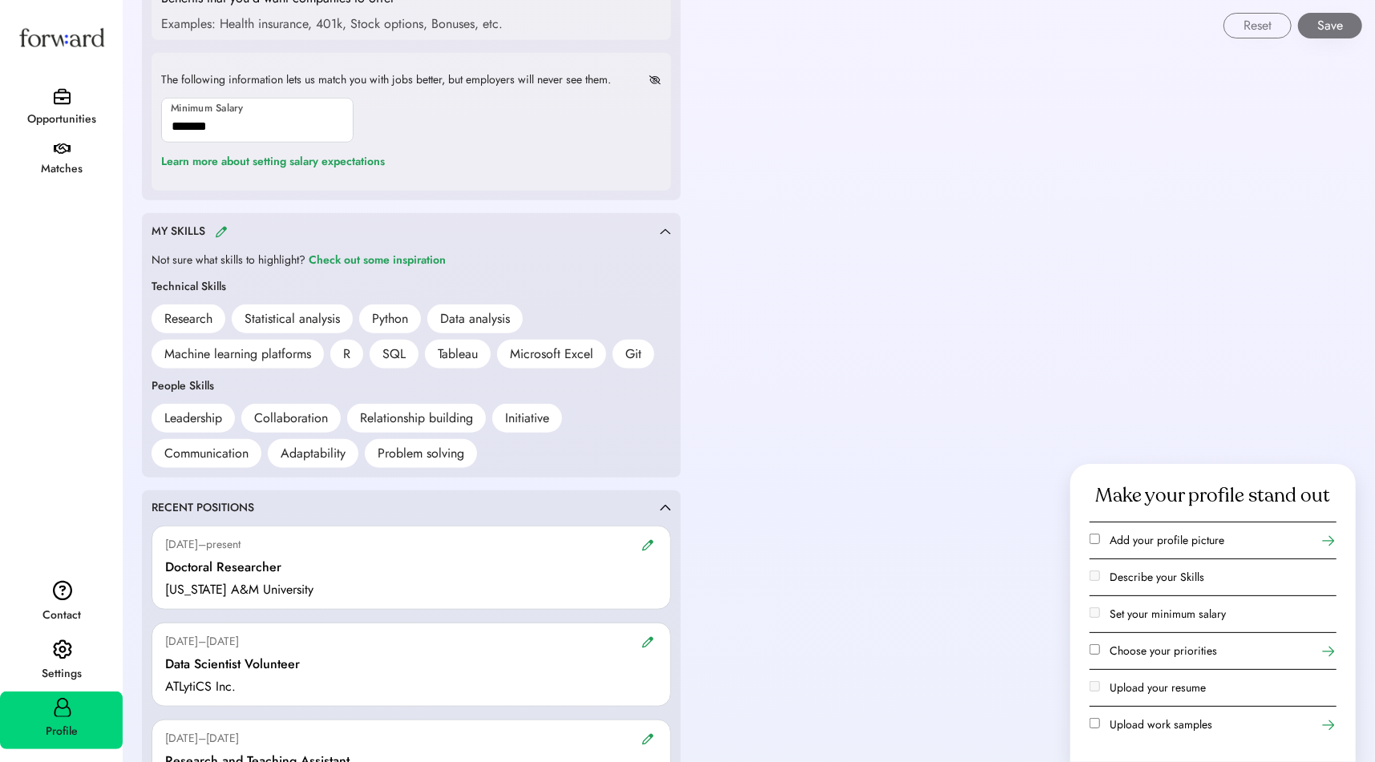
click at [54, 667] on div "Settings" at bounding box center [62, 674] width 121 height 19
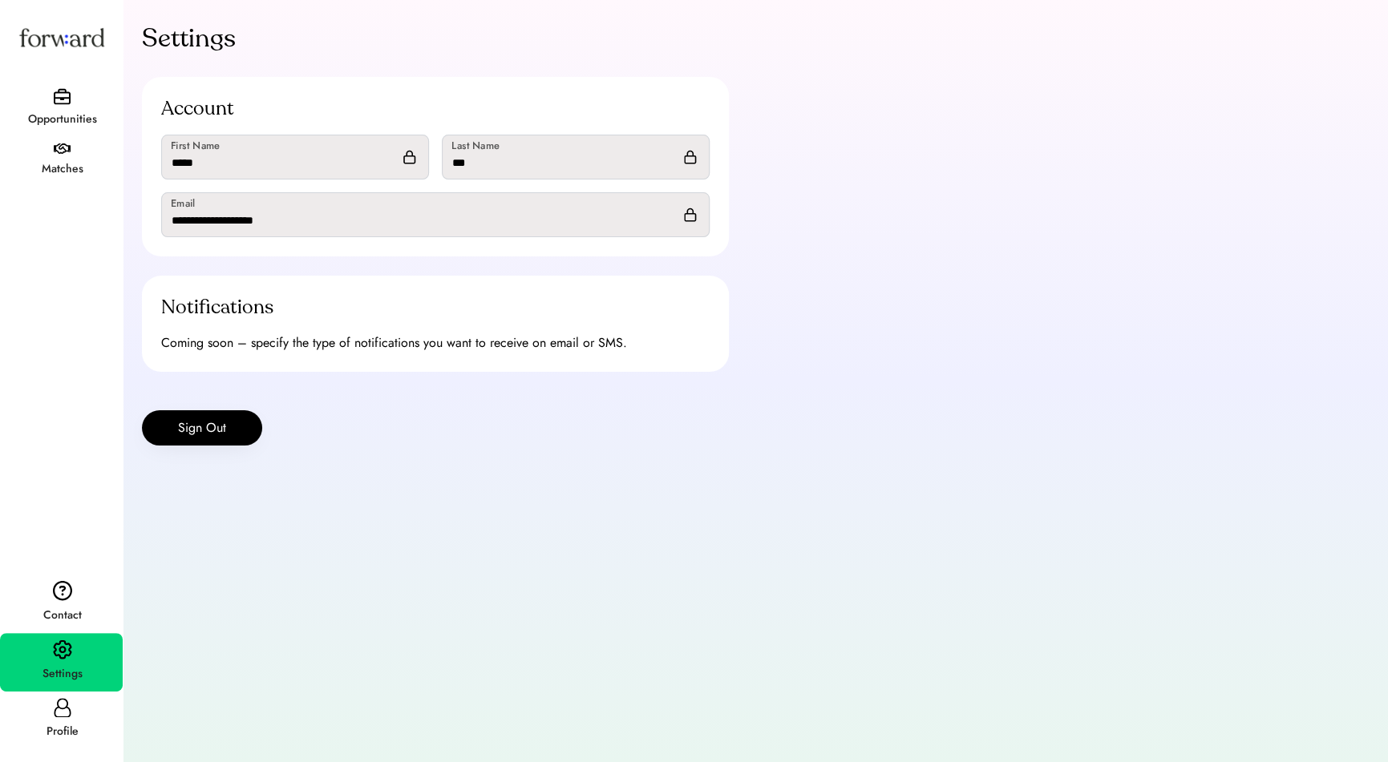
click at [50, 96] on div "Opportunities" at bounding box center [61, 109] width 123 height 55
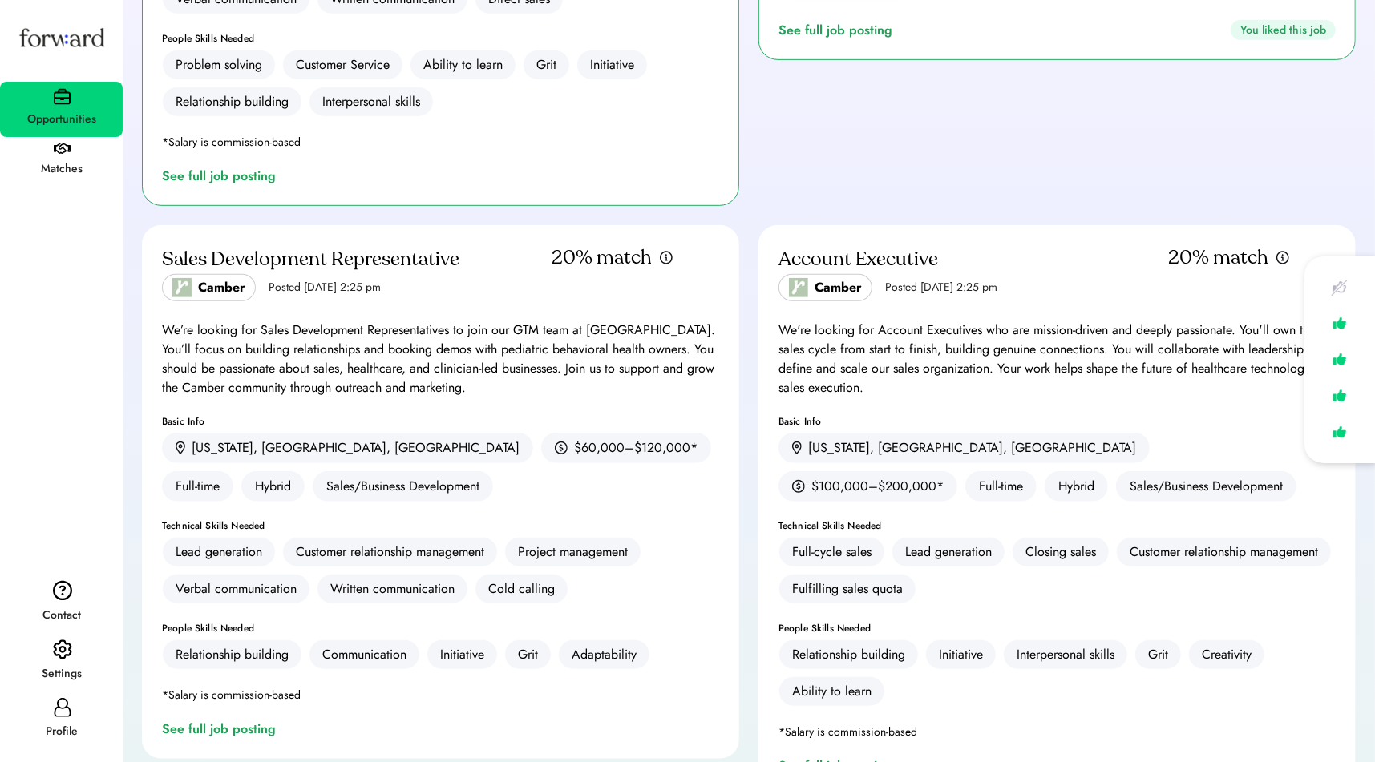
scroll to position [592, 0]
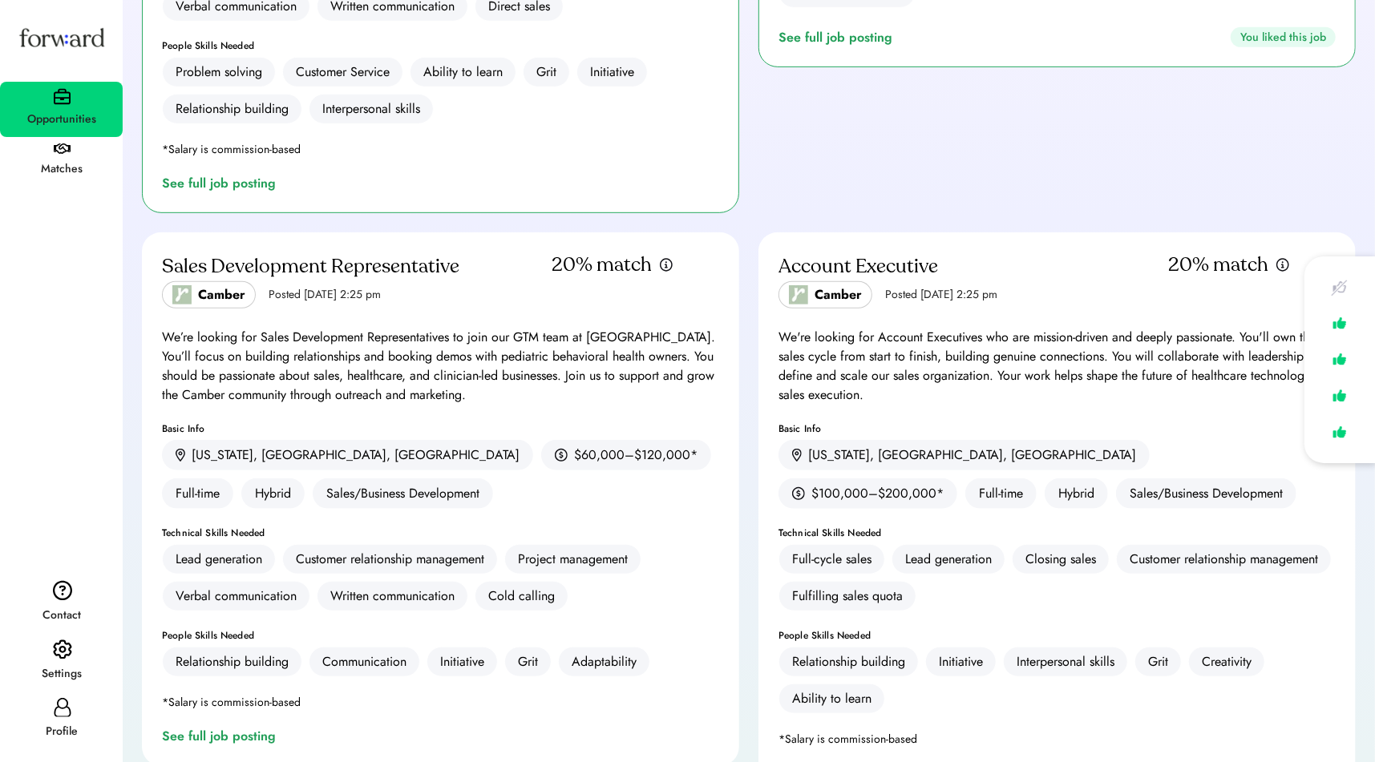
click at [72, 155] on div "Matches" at bounding box center [62, 169] width 121 height 29
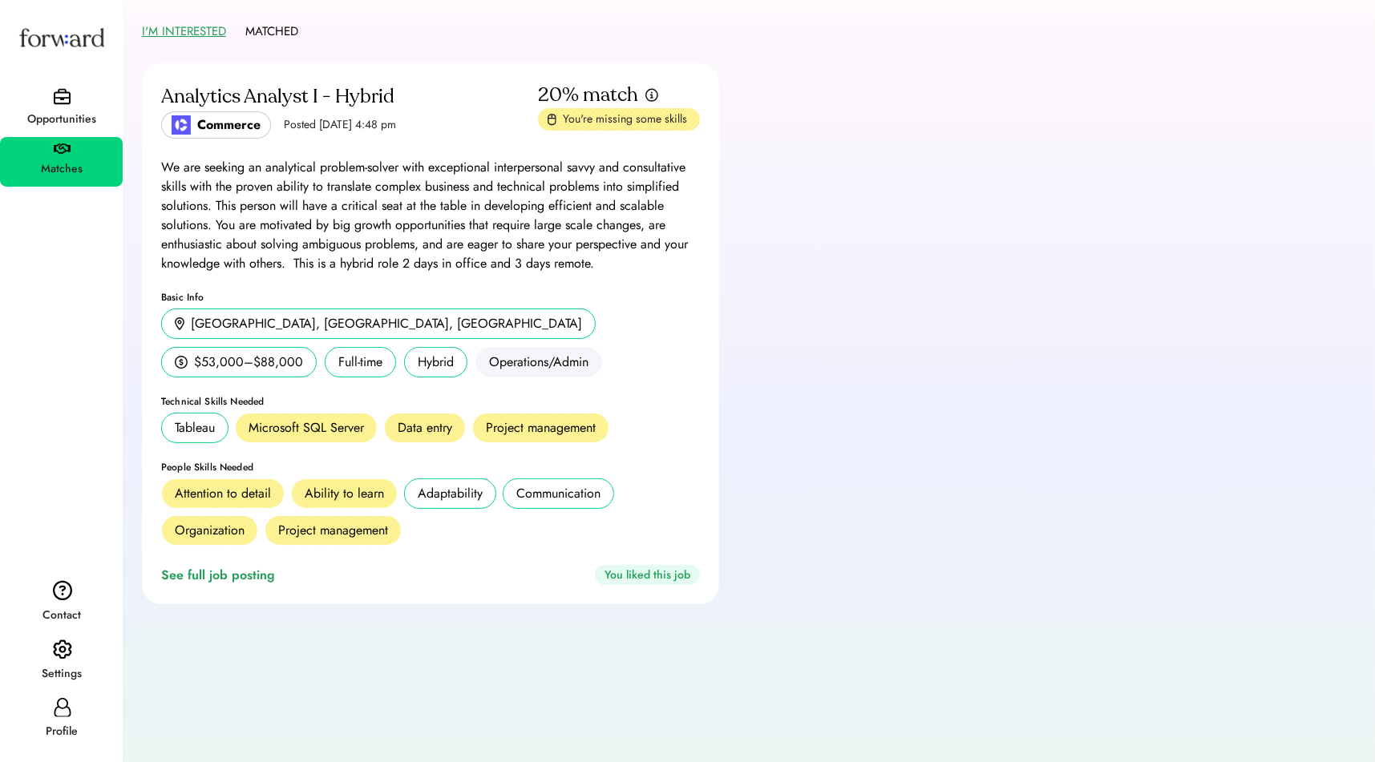
click at [70, 38] on img at bounding box center [61, 37] width 91 height 49
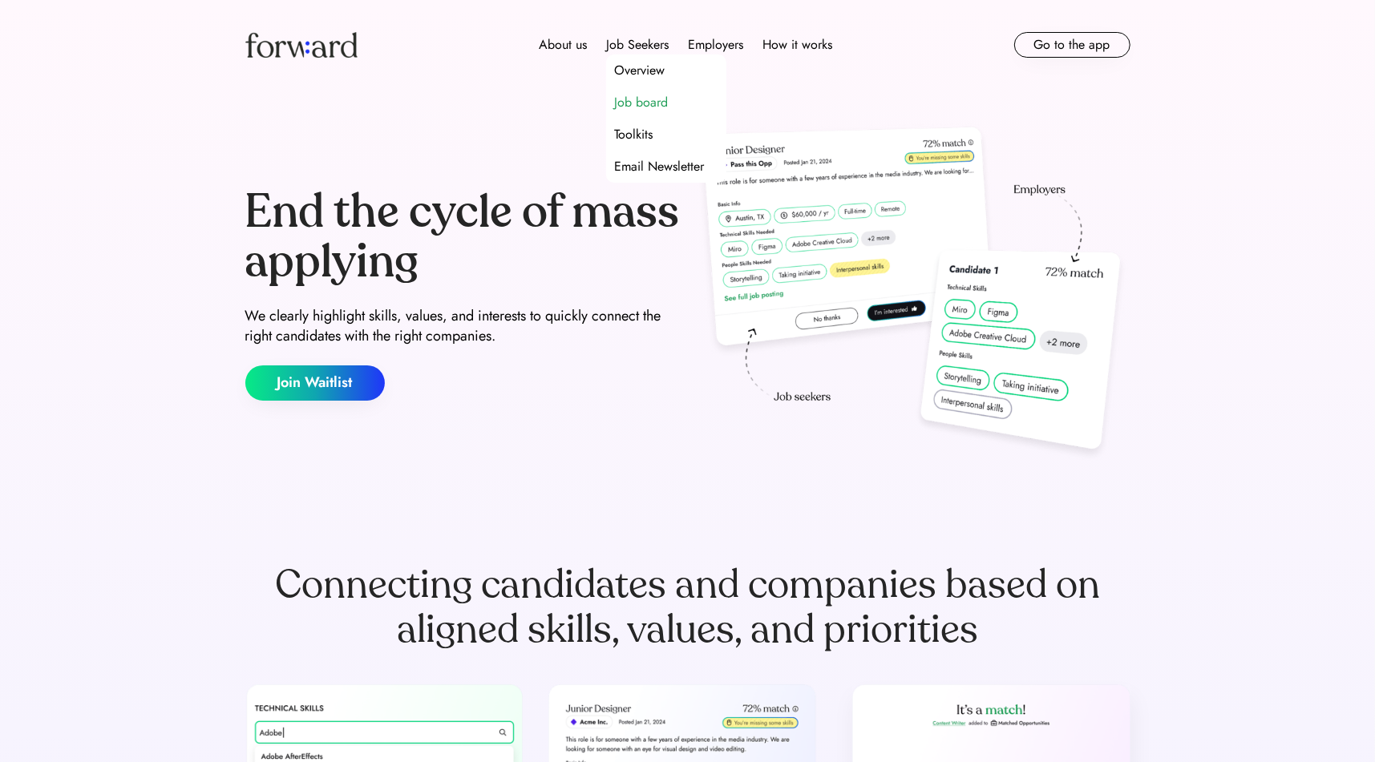
click at [657, 101] on div "Job board" at bounding box center [641, 102] width 54 height 19
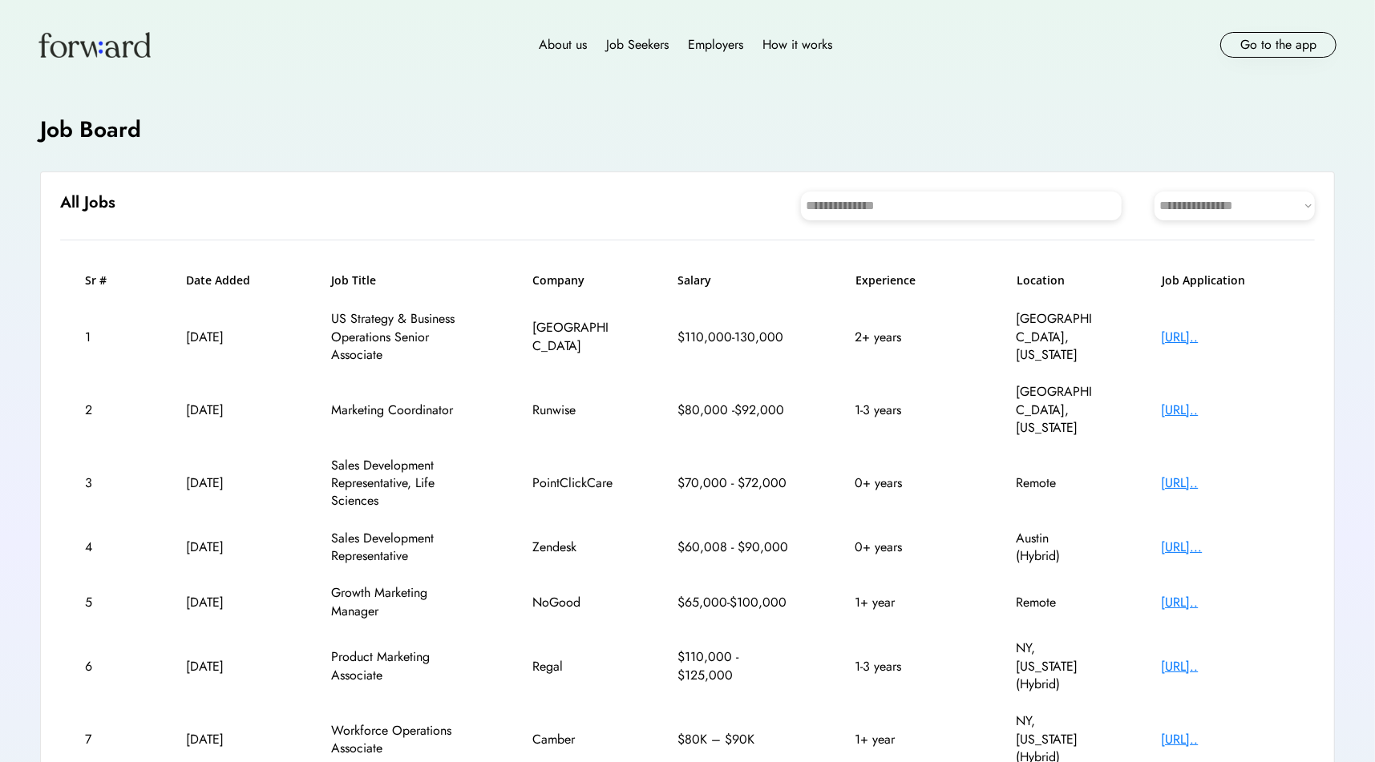
click at [1237, 205] on select "**********" at bounding box center [1234, 206] width 160 height 29
select select "********"
click at [1154, 192] on select "**********" at bounding box center [1234, 206] width 160 height 29
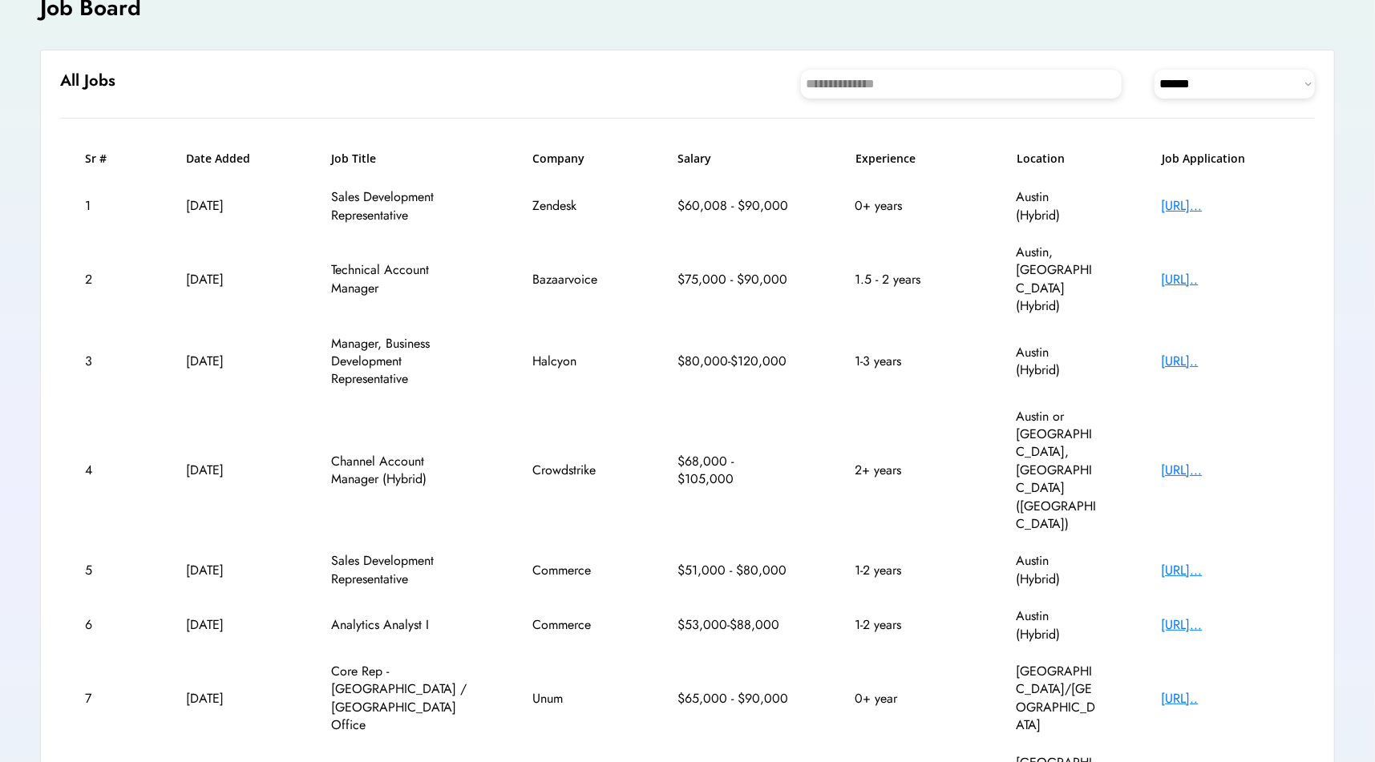
scroll to position [213, 0]
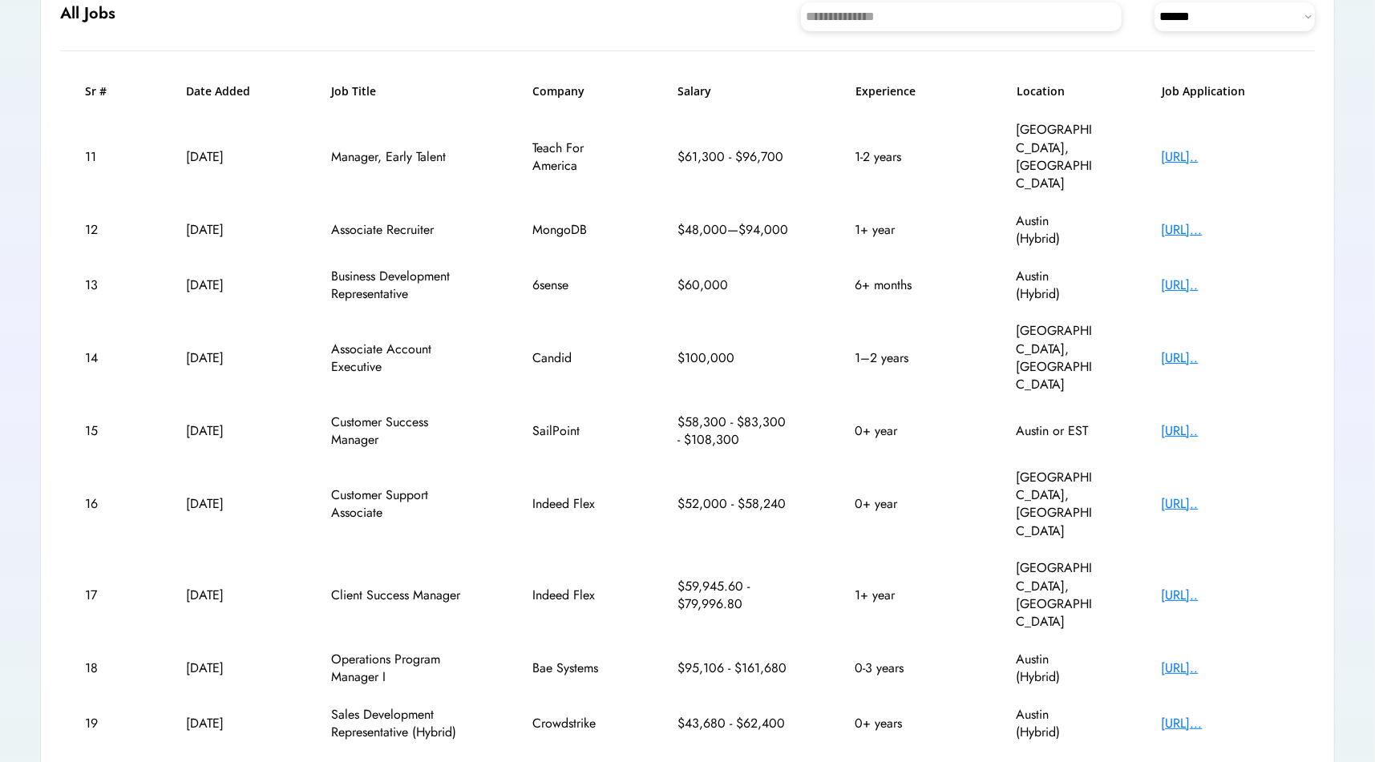
scroll to position [196, 0]
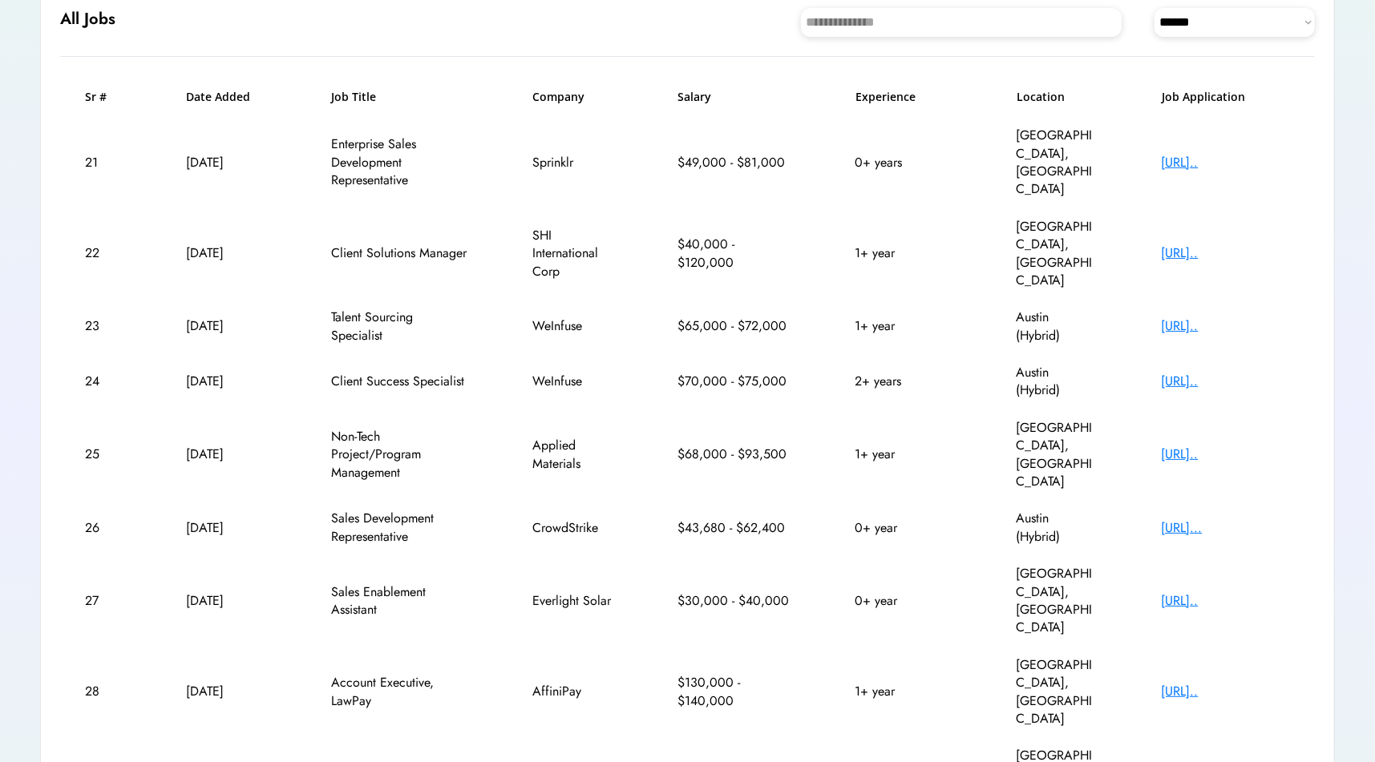
scroll to position [168, 0]
